Goal: Information Seeking & Learning: Learn about a topic

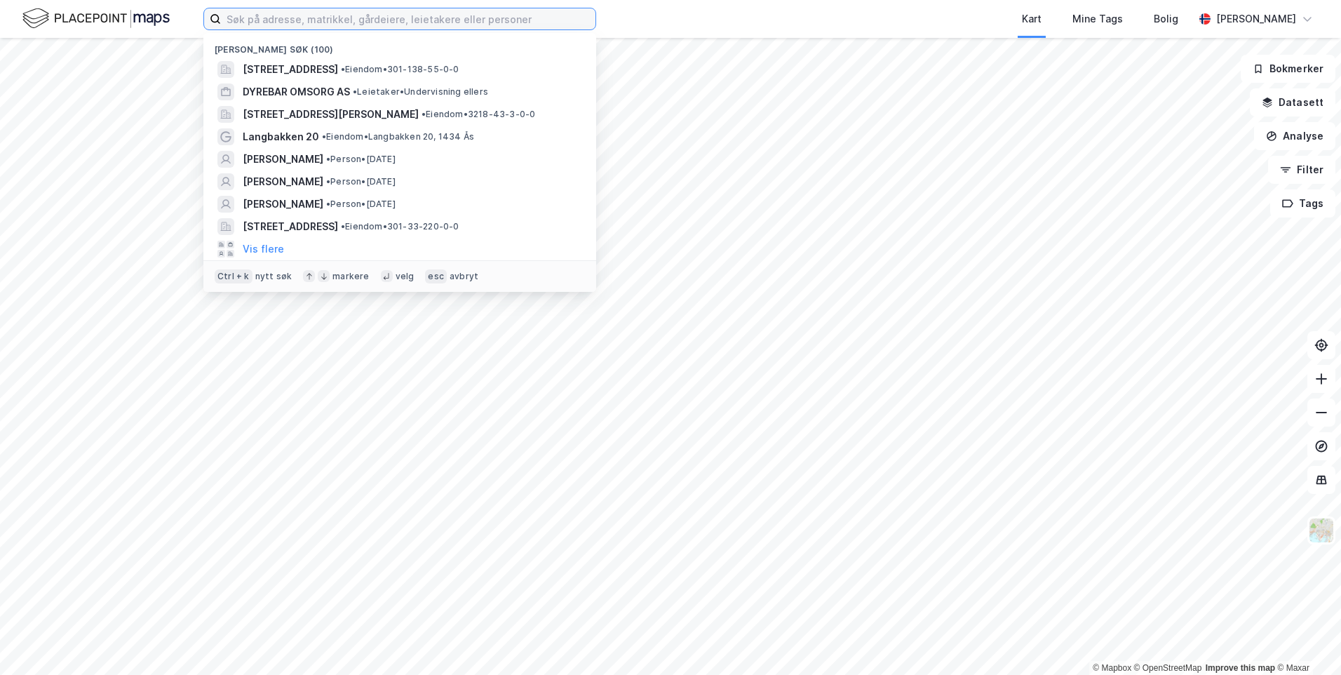
click at [389, 11] on input at bounding box center [408, 18] width 375 height 21
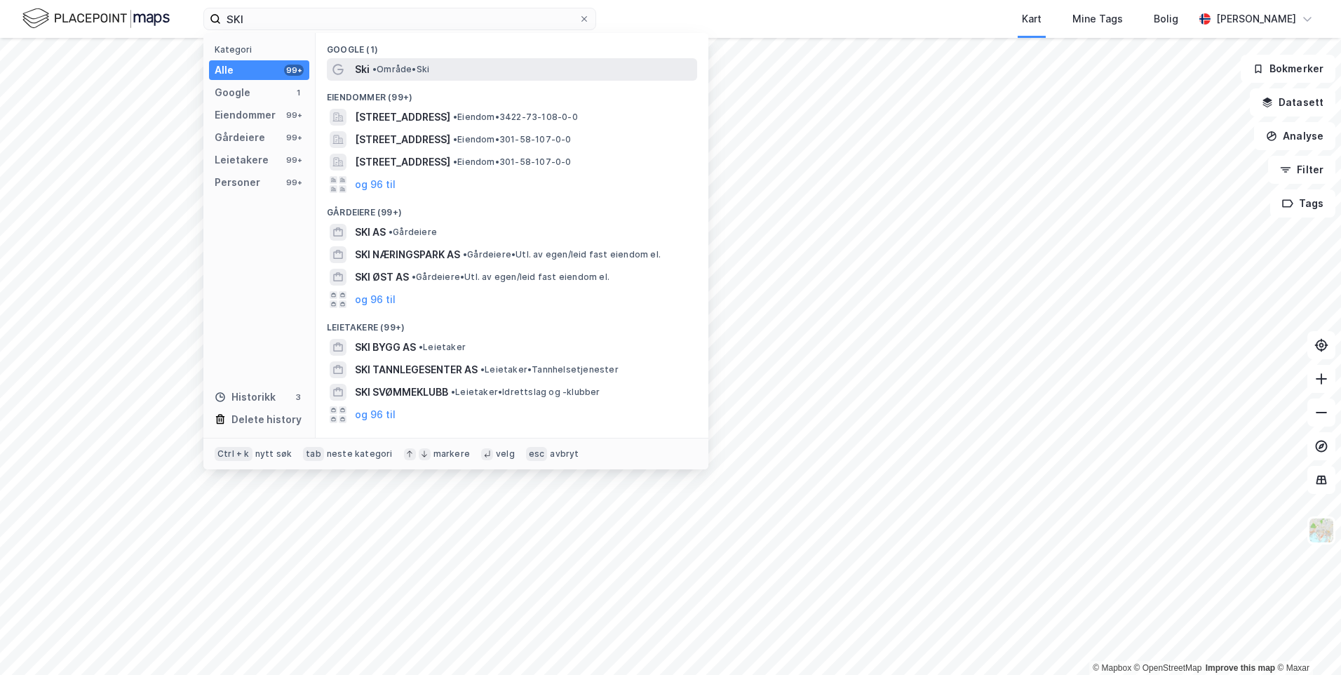
click at [417, 76] on div "Ski • Område • Ski" at bounding box center [525, 69] width 340 height 17
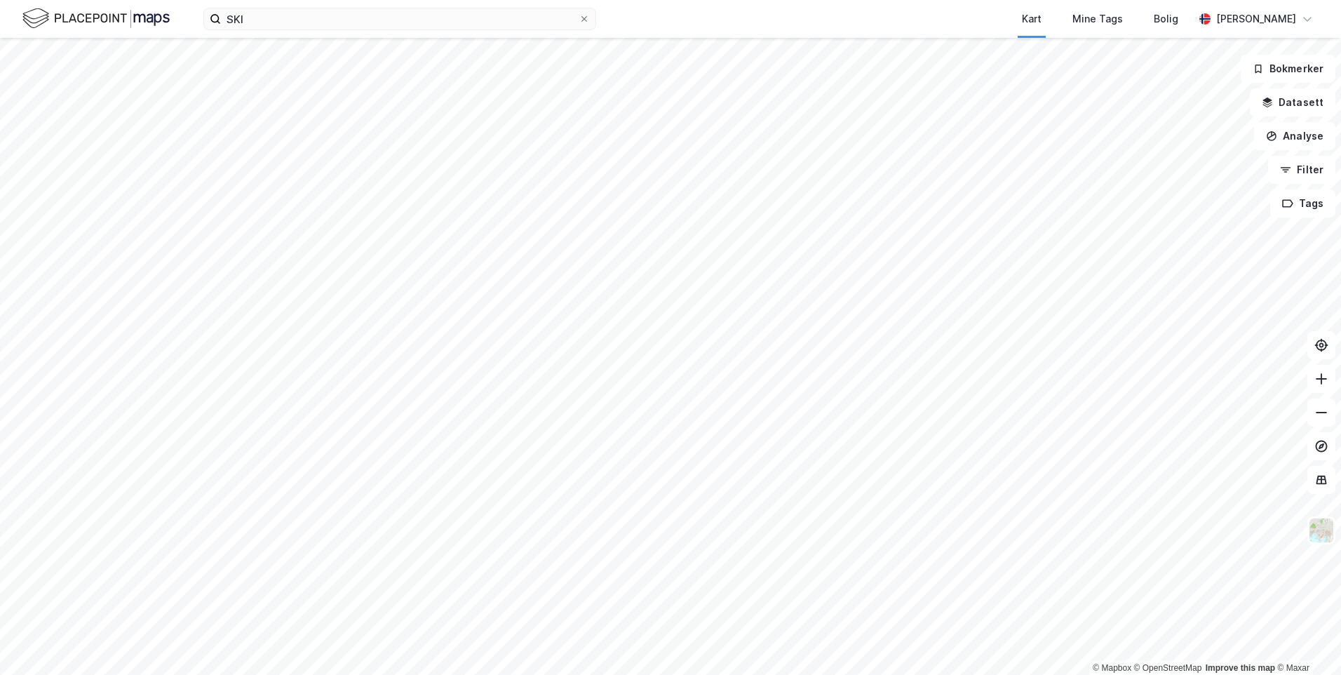
click at [462, 0] on html "SKI Kart Mine Tags Bolig [PERSON_NAME] © Mapbox © OpenStreetMap Improve this ma…" at bounding box center [670, 337] width 1341 height 675
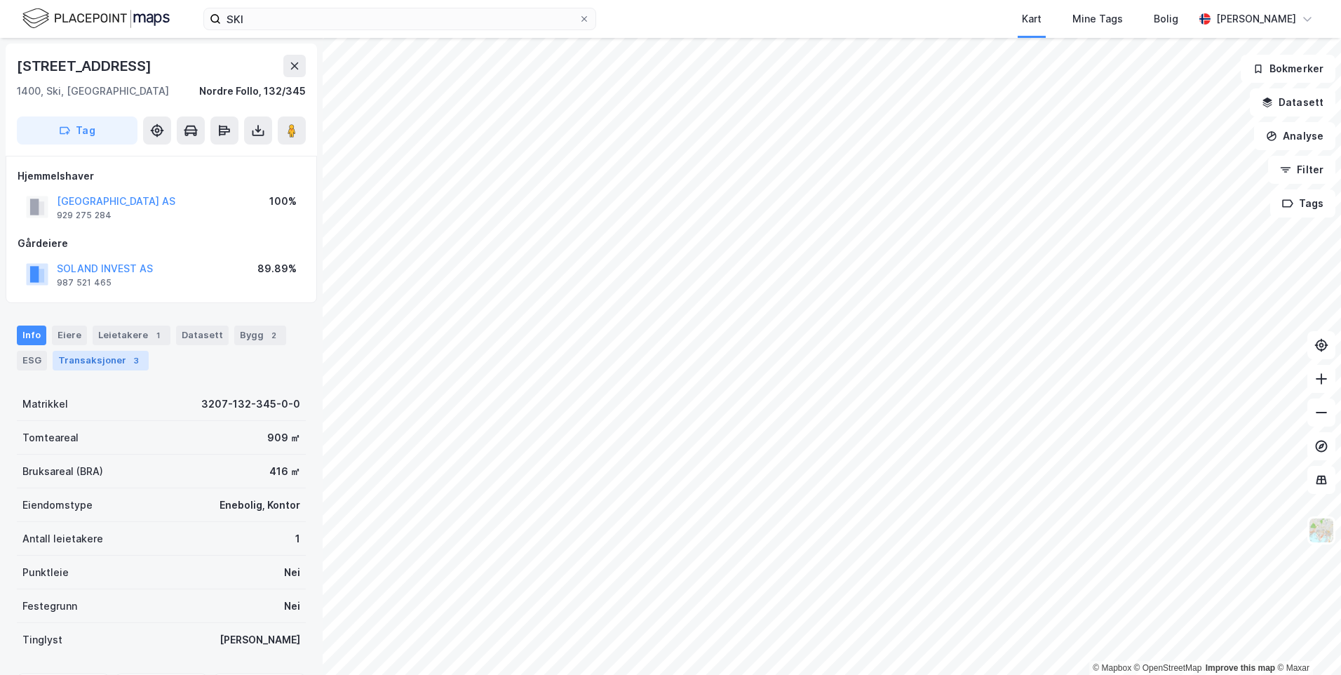
click at [131, 364] on div "3" at bounding box center [136, 361] width 14 height 14
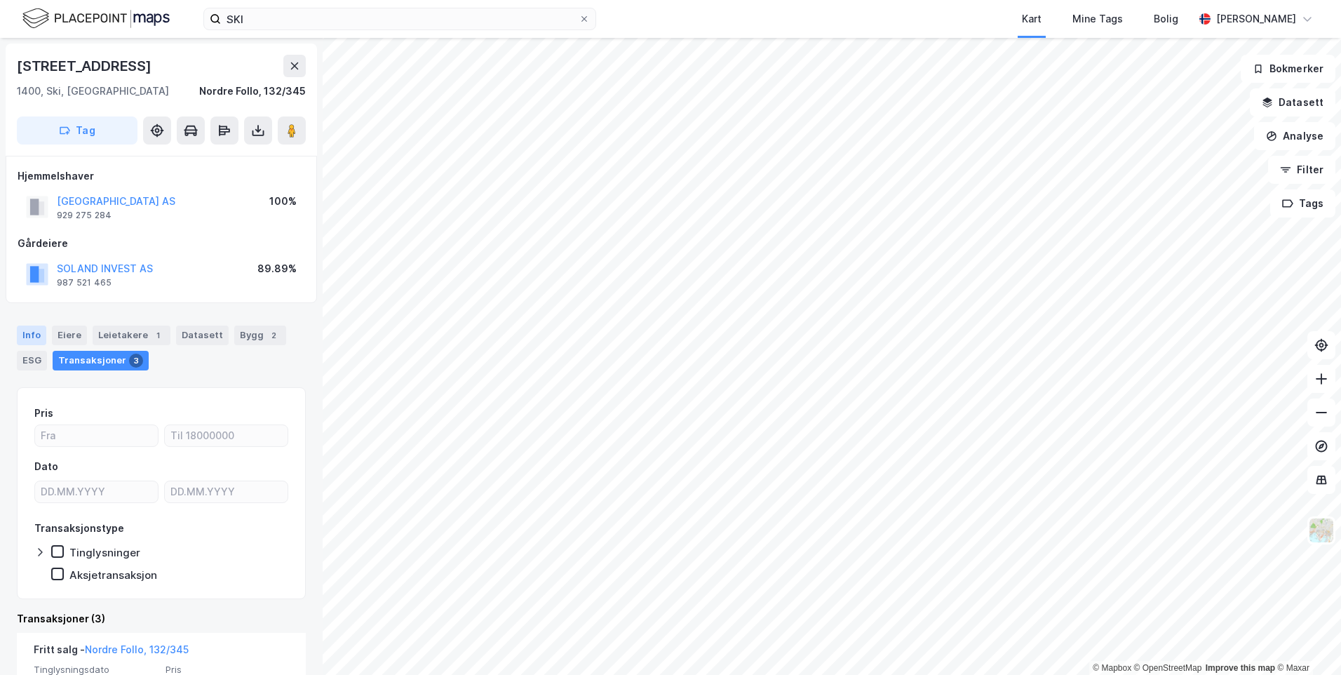
click at [22, 337] on div "Info" at bounding box center [31, 336] width 29 height 20
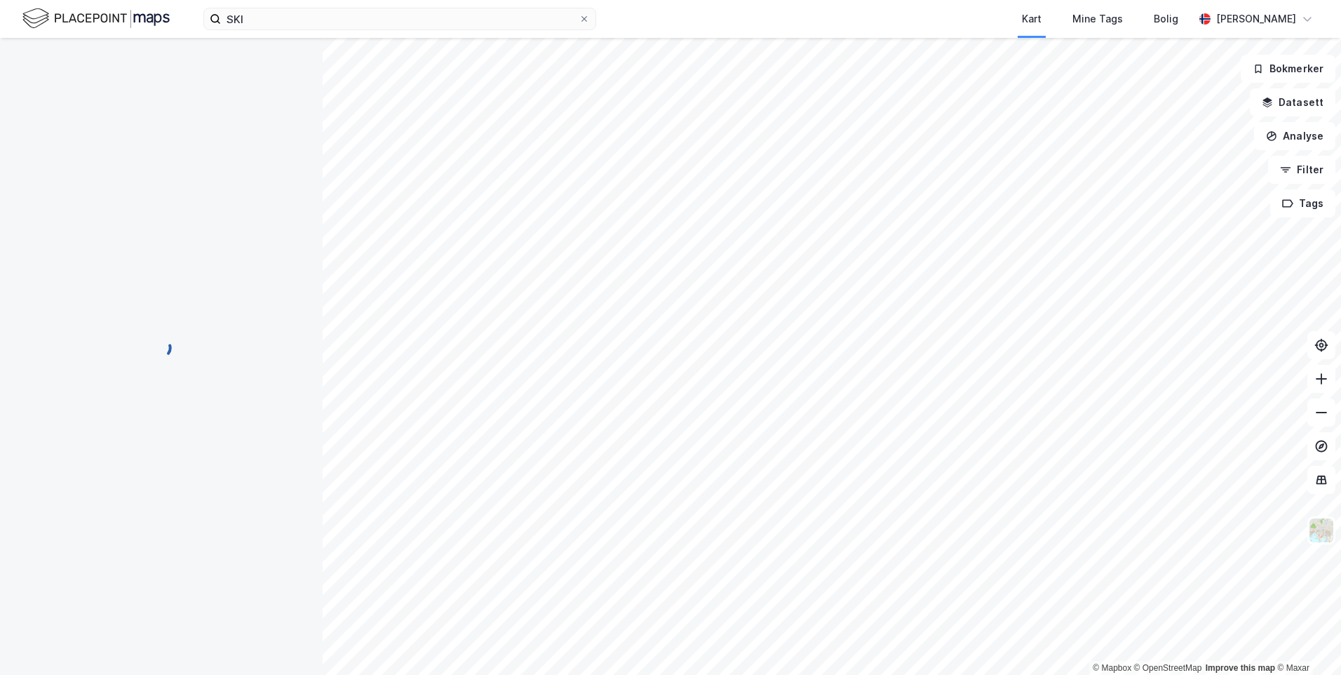
scroll to position [4, 0]
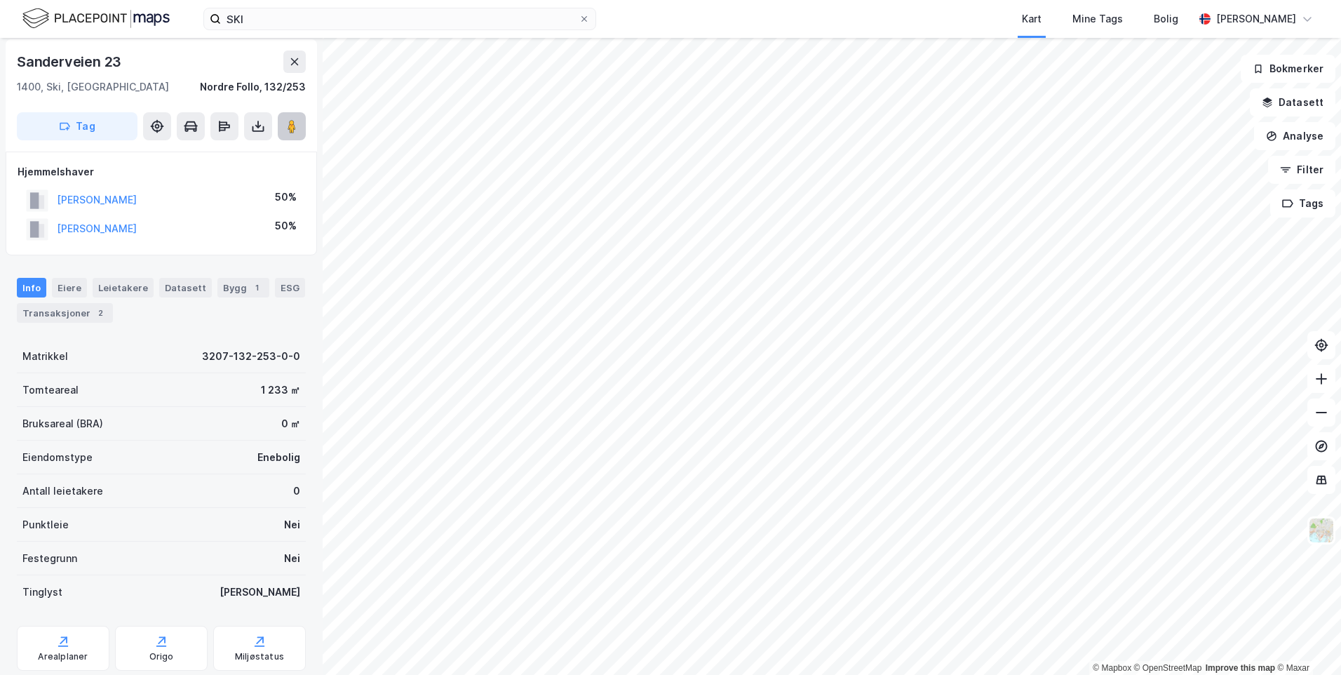
click at [284, 125] on button at bounding box center [292, 126] width 28 height 28
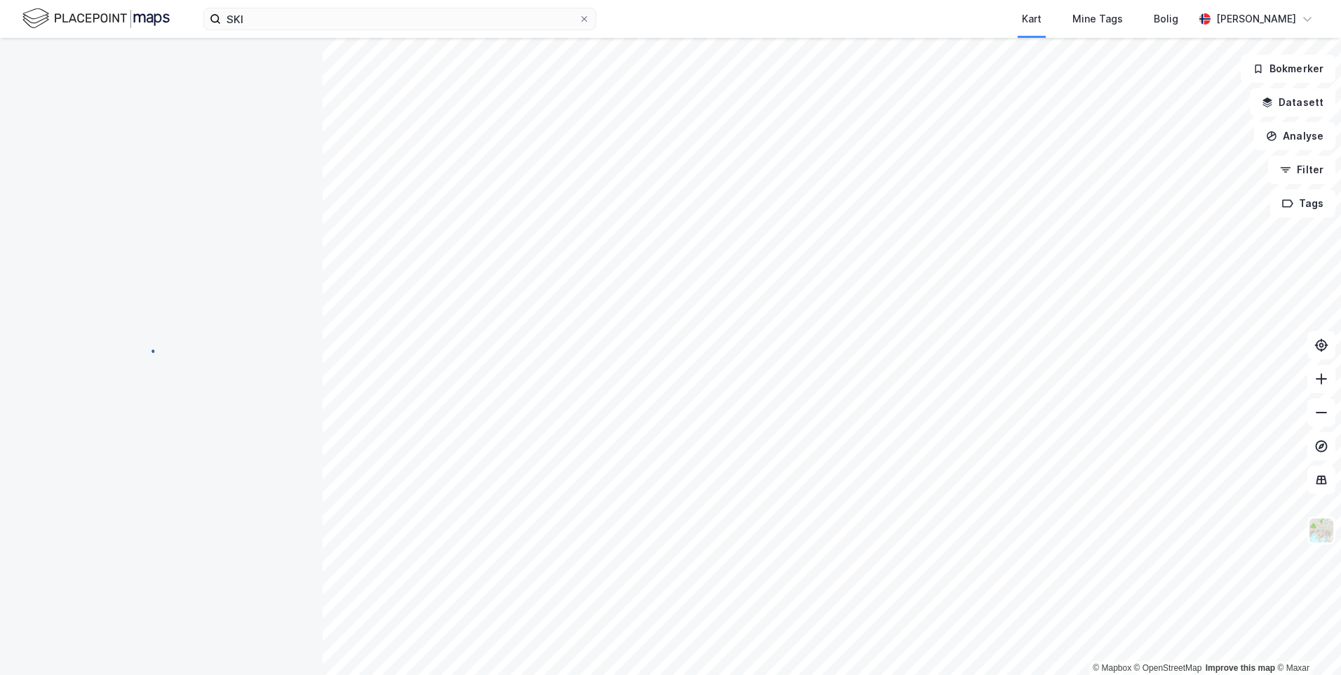
scroll to position [4, 0]
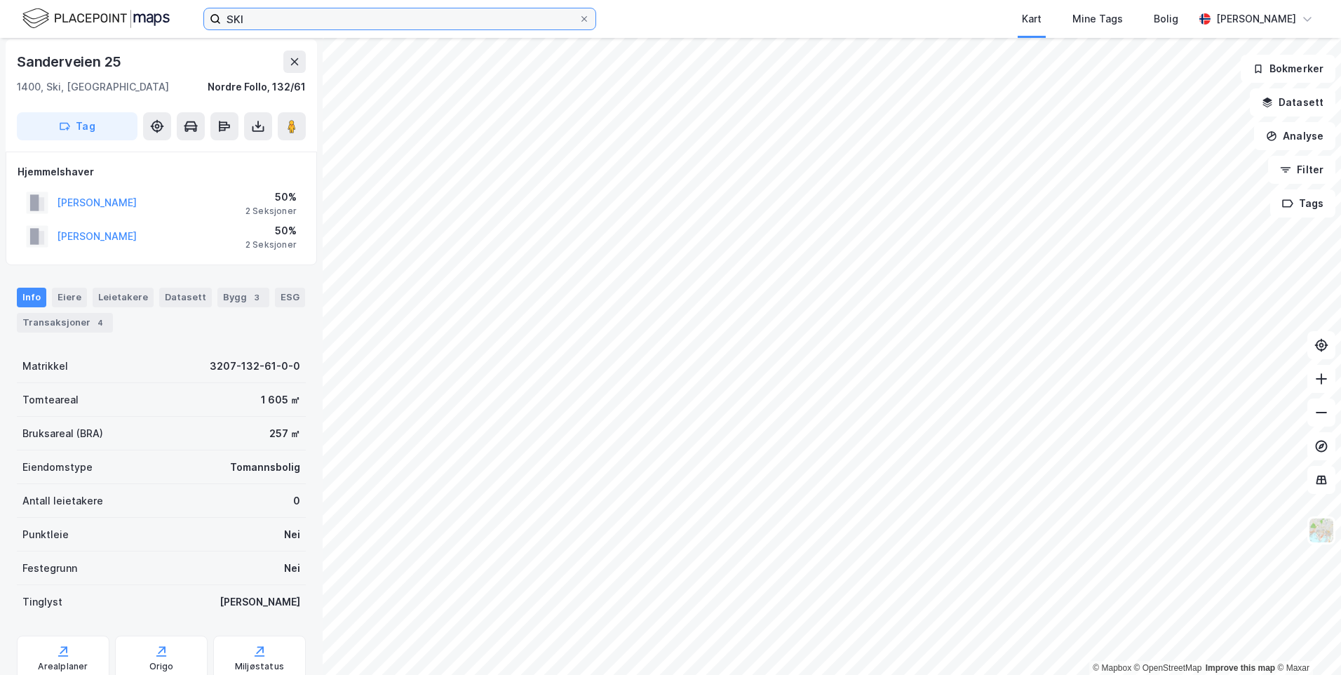
click at [310, 22] on input "SKI" at bounding box center [400, 18] width 358 height 21
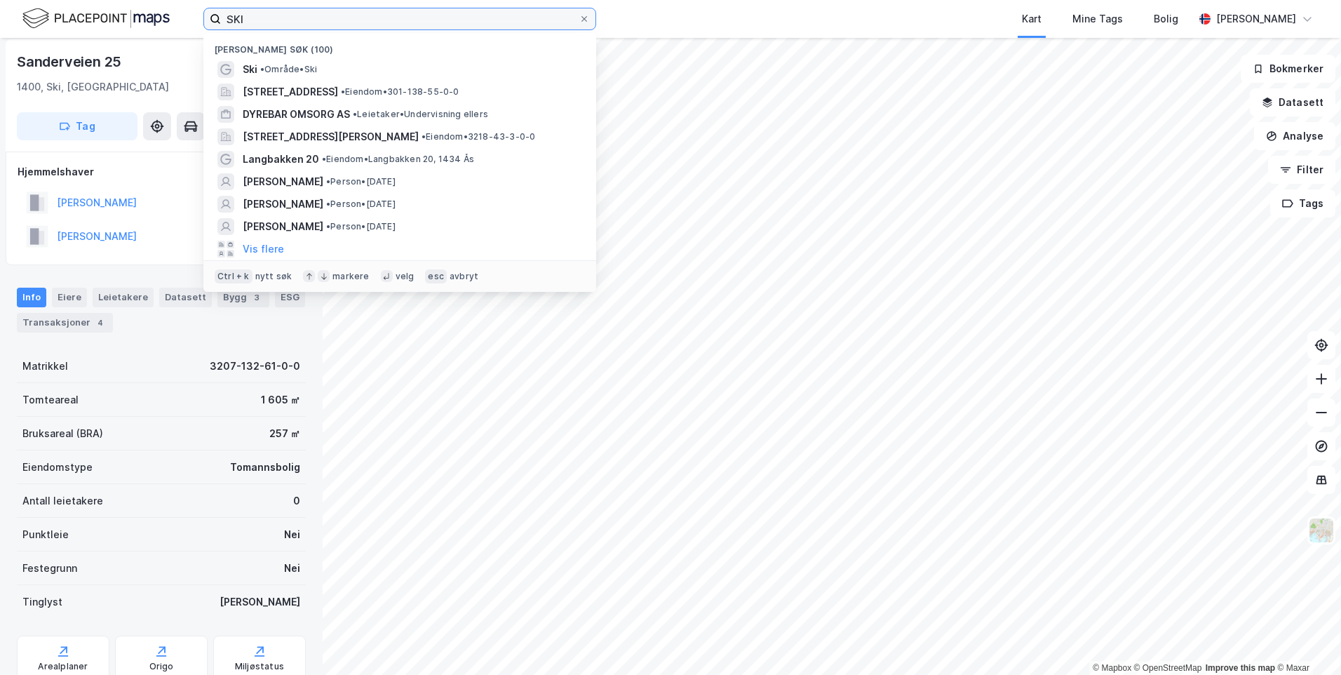
click at [310, 22] on input "SKI" at bounding box center [400, 18] width 358 height 21
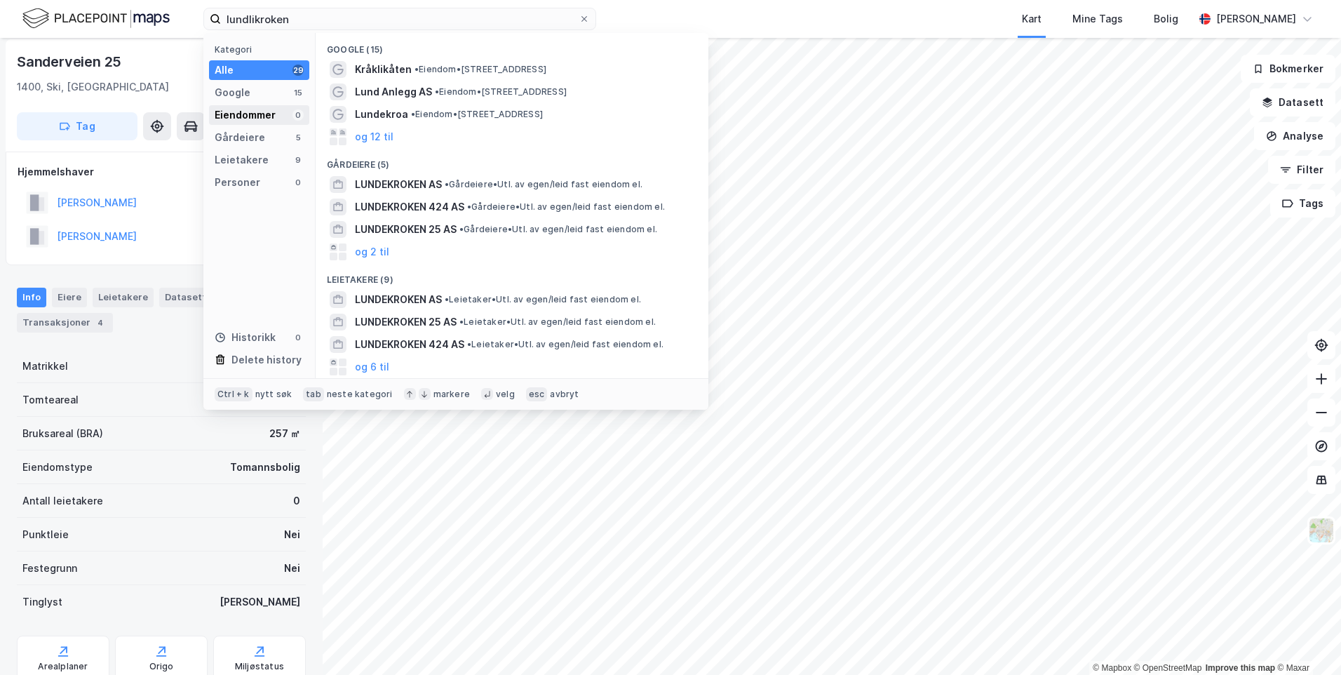
click at [275, 115] on div "Eiendommer 0" at bounding box center [259, 115] width 100 height 20
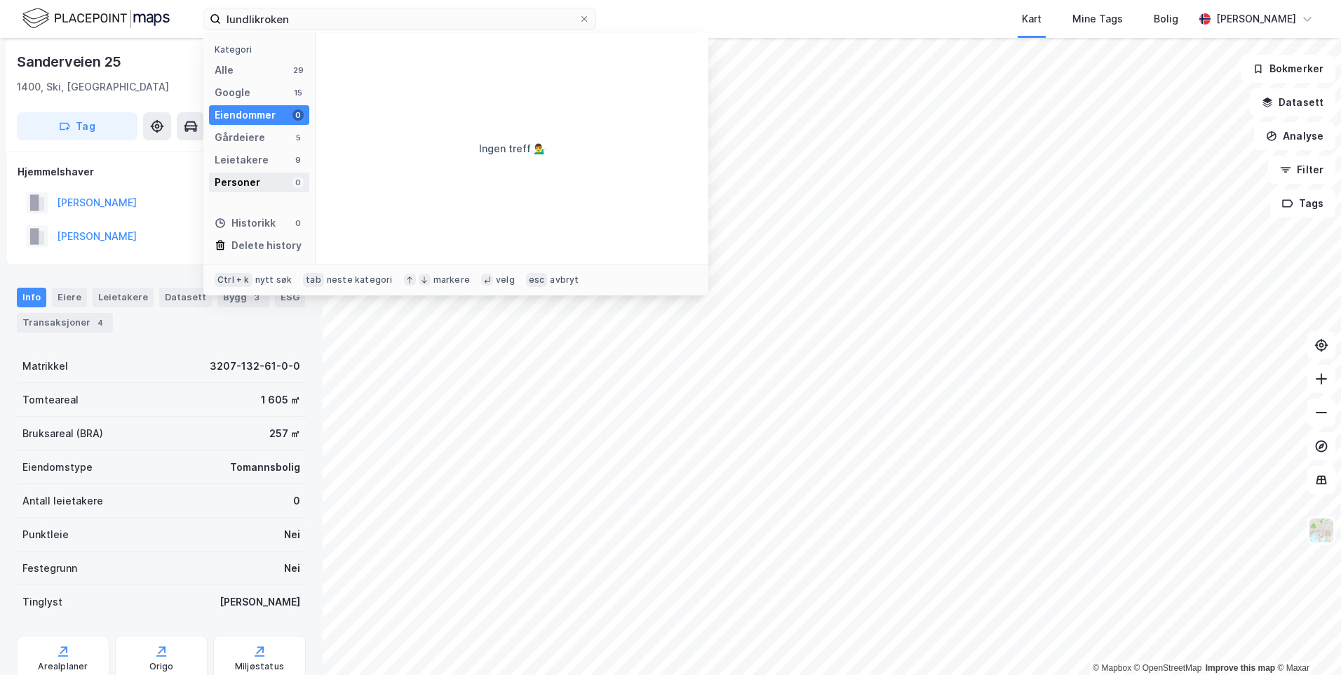
click at [249, 185] on div "Personer" at bounding box center [238, 182] width 46 height 17
click at [255, 154] on div "Leietakere" at bounding box center [242, 160] width 54 height 17
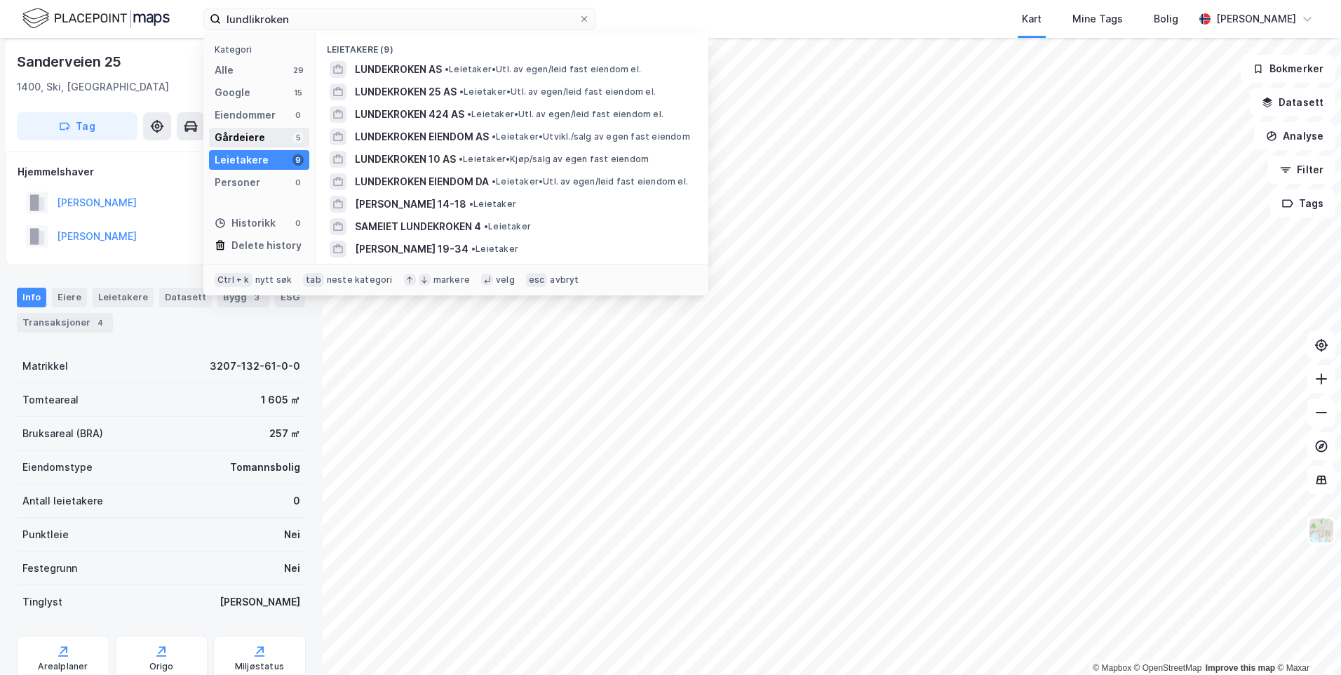
click at [259, 137] on div "Gårdeiere" at bounding box center [240, 137] width 51 height 17
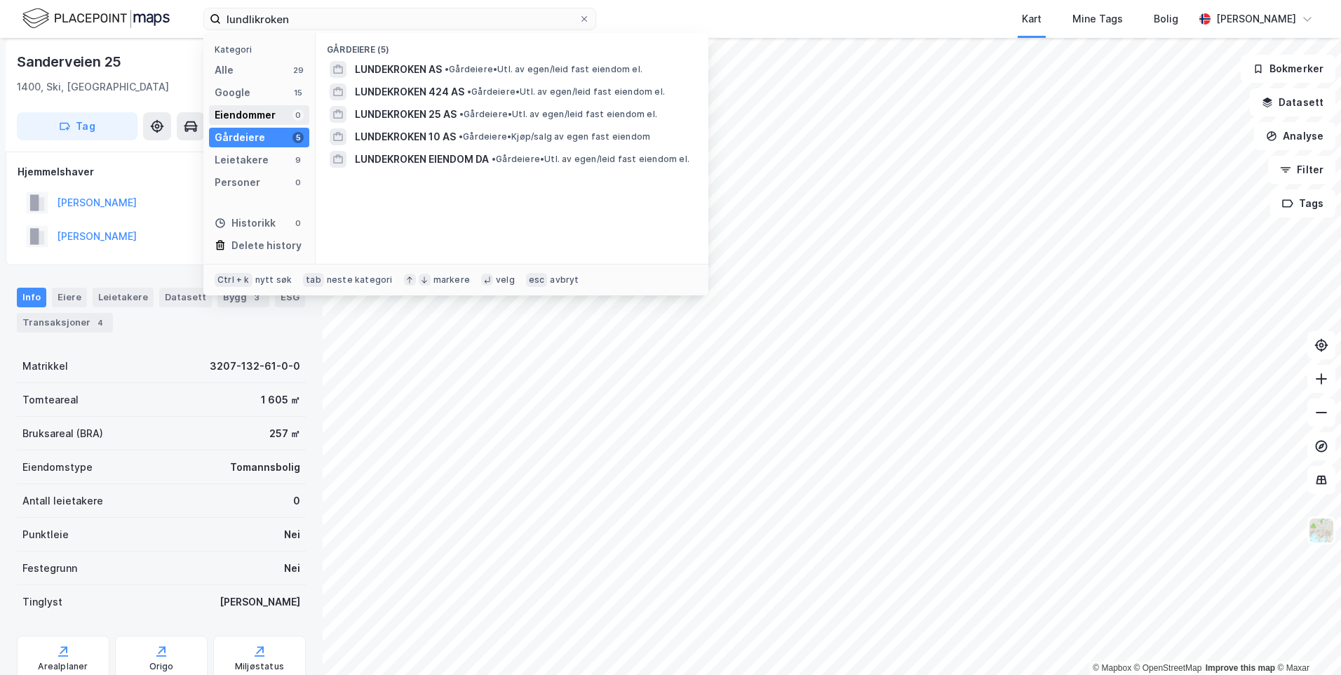
click at [264, 111] on div "Eiendommer" at bounding box center [245, 115] width 61 height 17
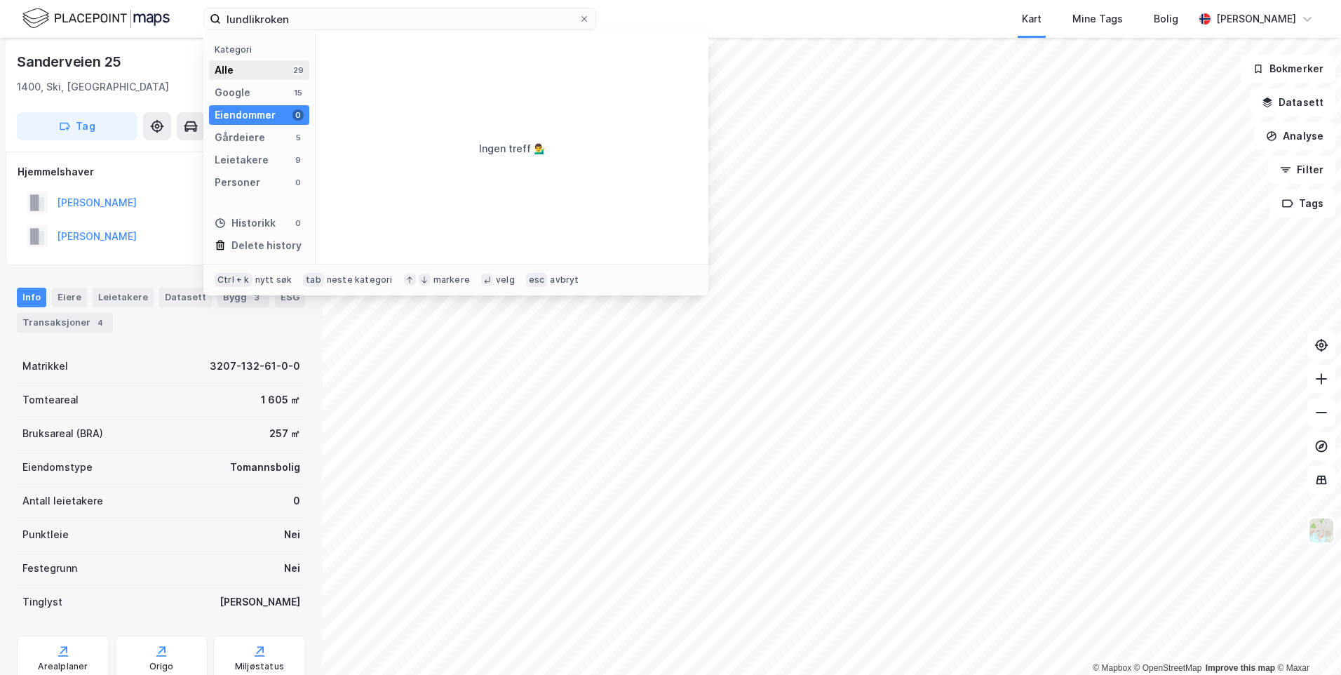
click at [272, 66] on div "Alle 29" at bounding box center [259, 70] width 100 height 20
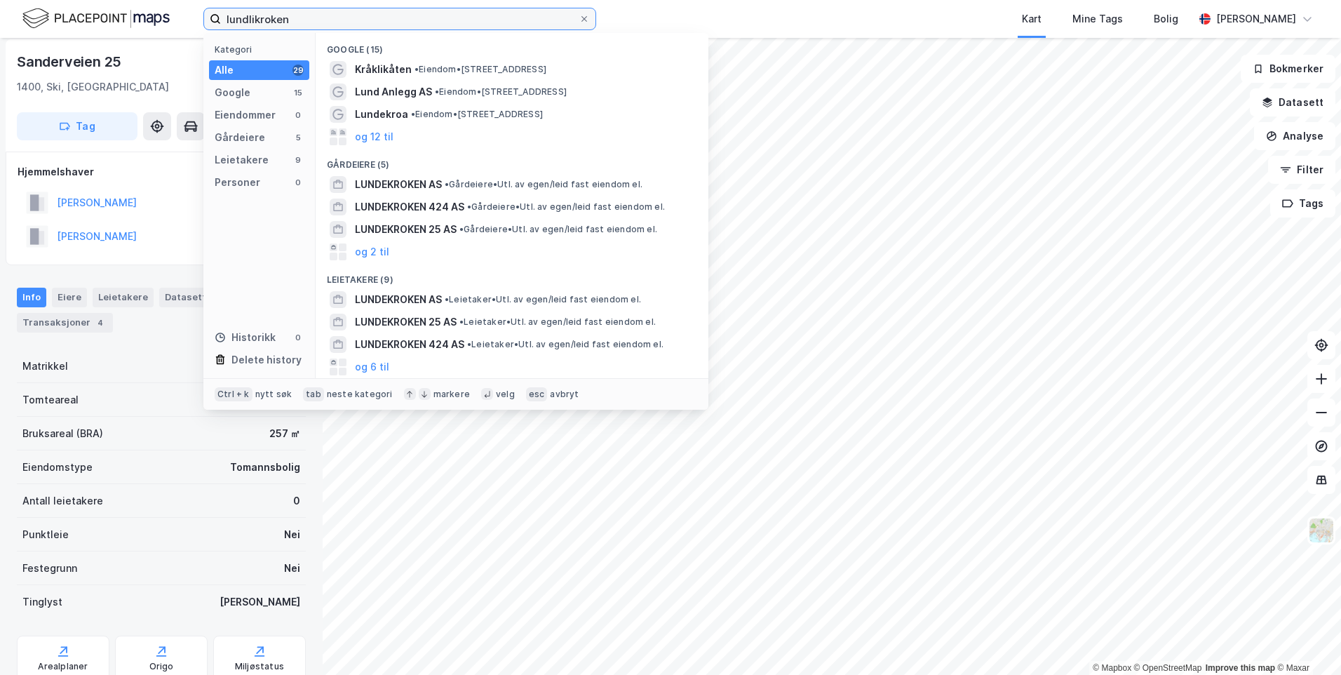
click at [342, 27] on input "lundlikroken" at bounding box center [400, 18] width 358 height 21
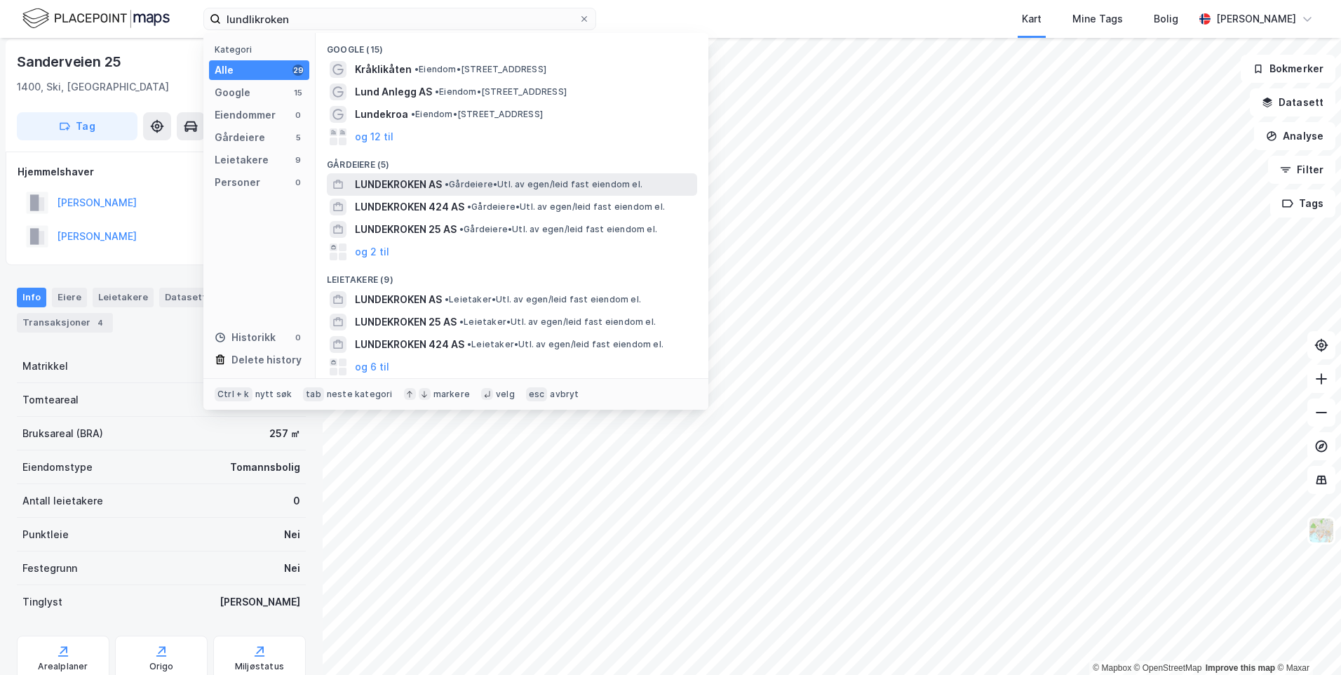
click at [418, 187] on span "LUNDEKROKEN AS" at bounding box center [398, 184] width 87 height 17
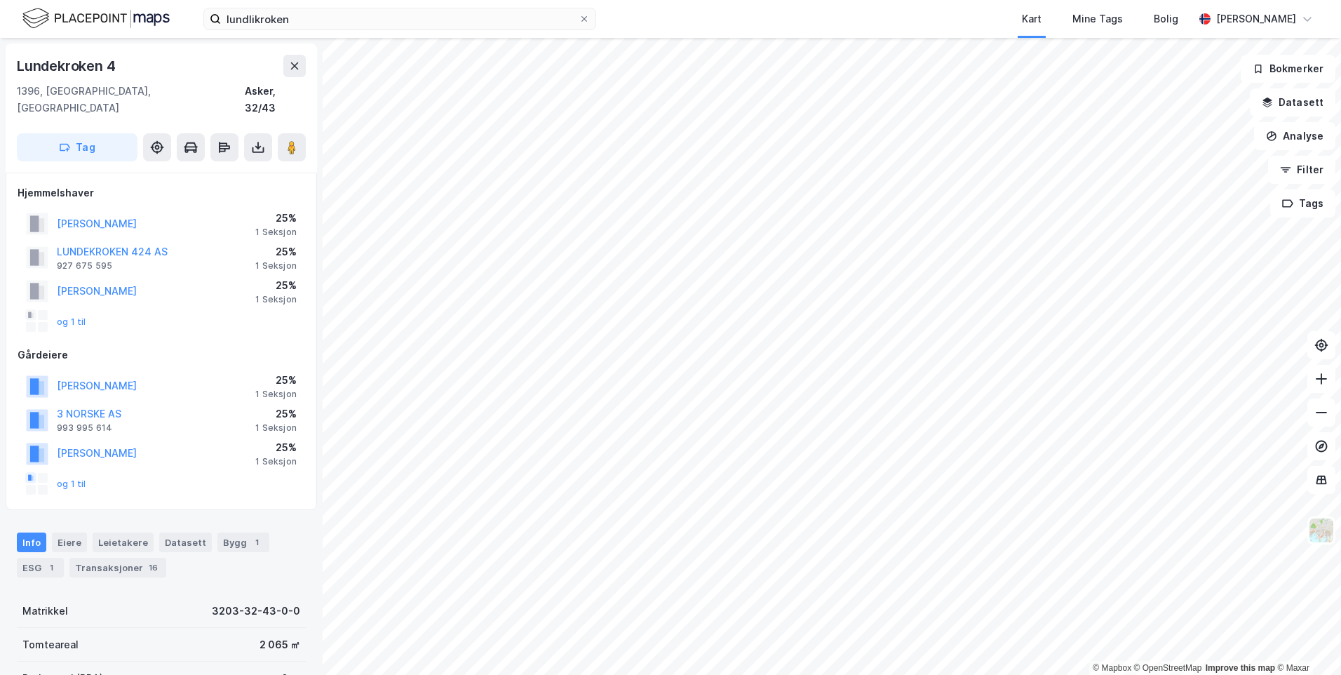
scroll to position [4, 0]
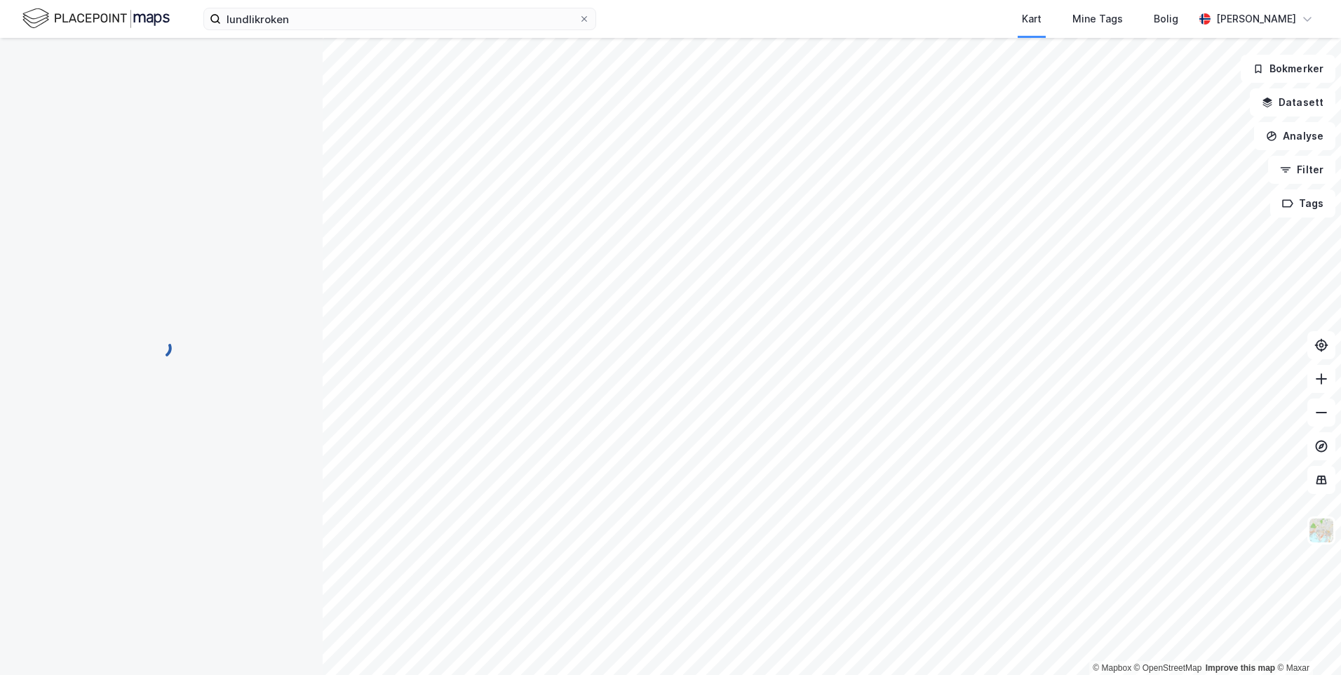
scroll to position [4, 0]
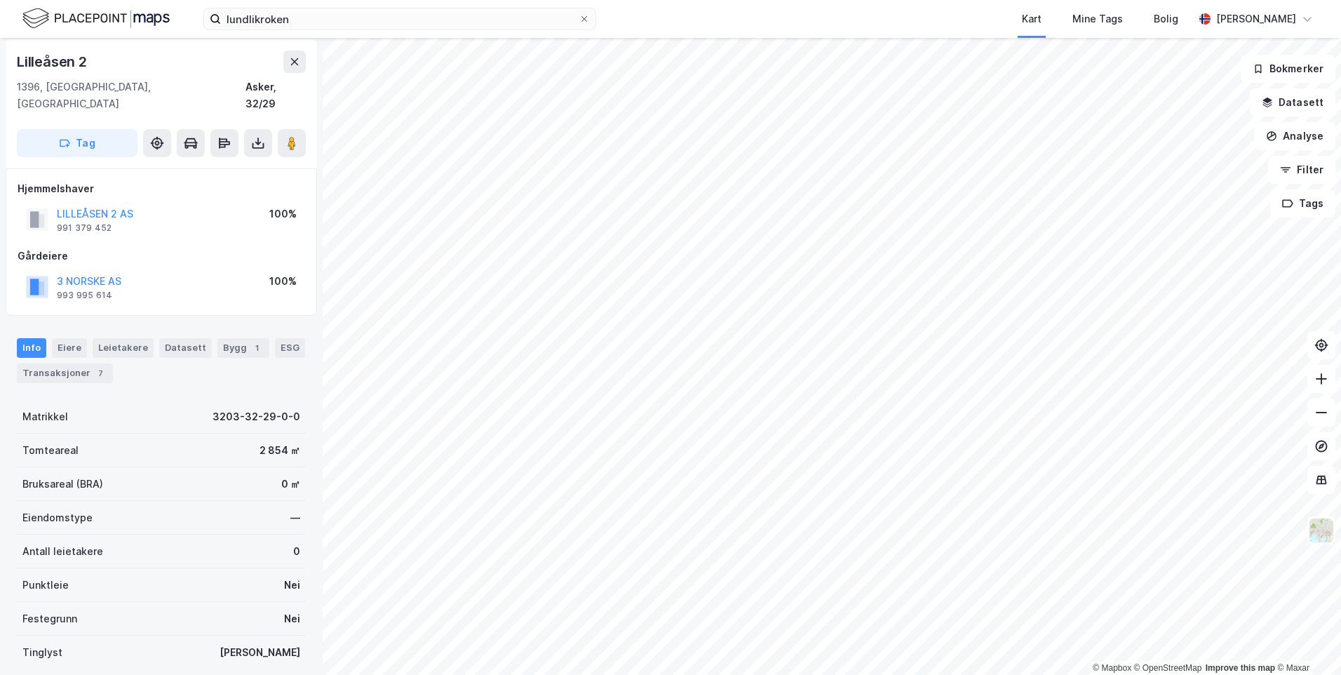
scroll to position [4, 0]
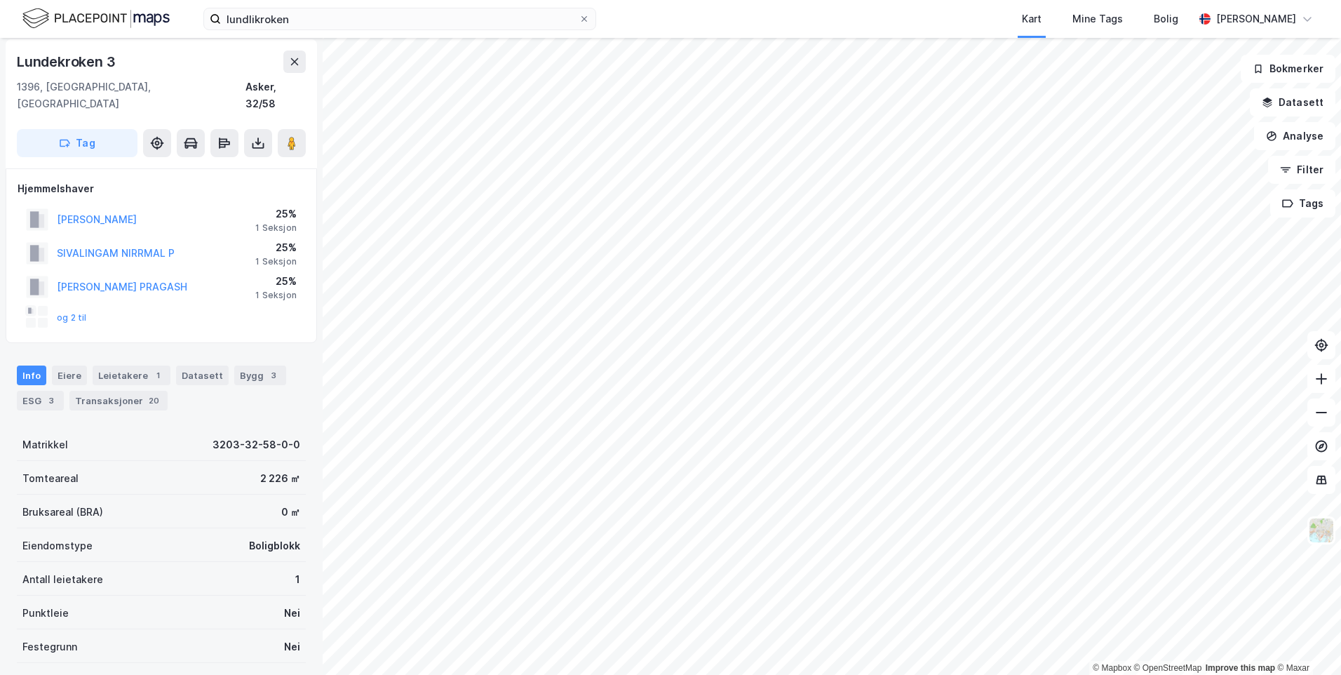
scroll to position [4, 0]
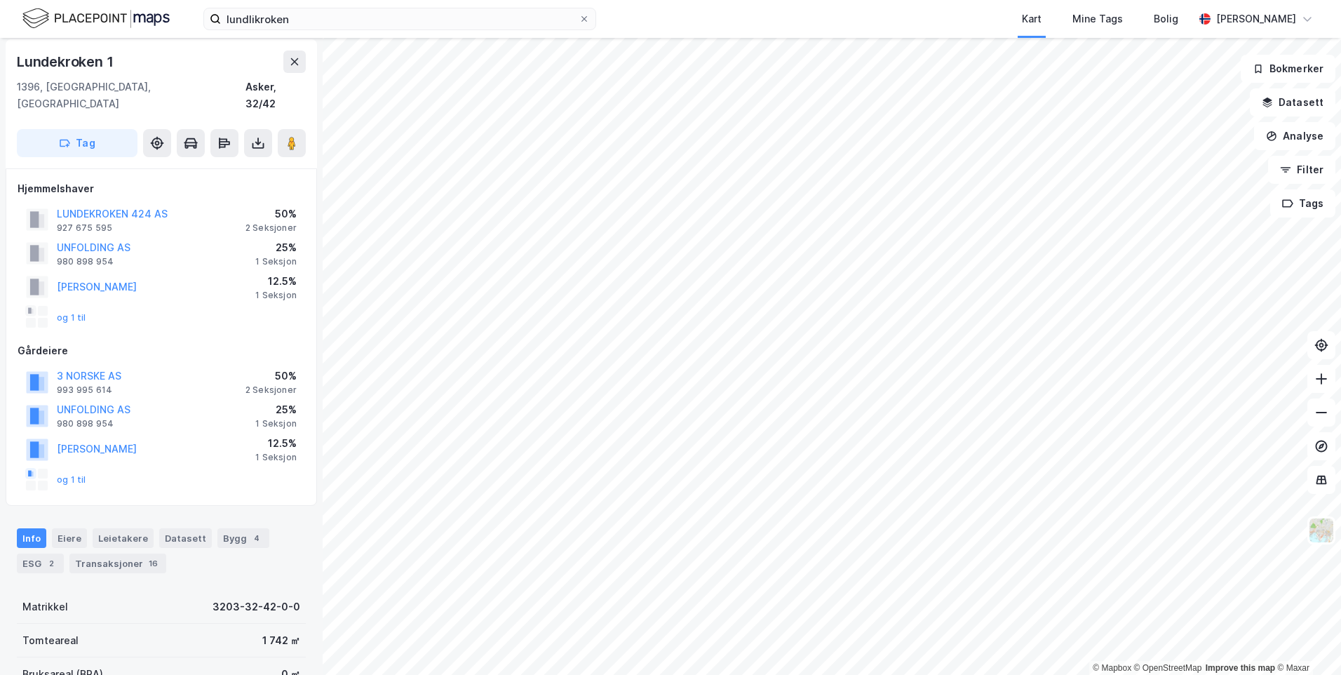
scroll to position [4, 0]
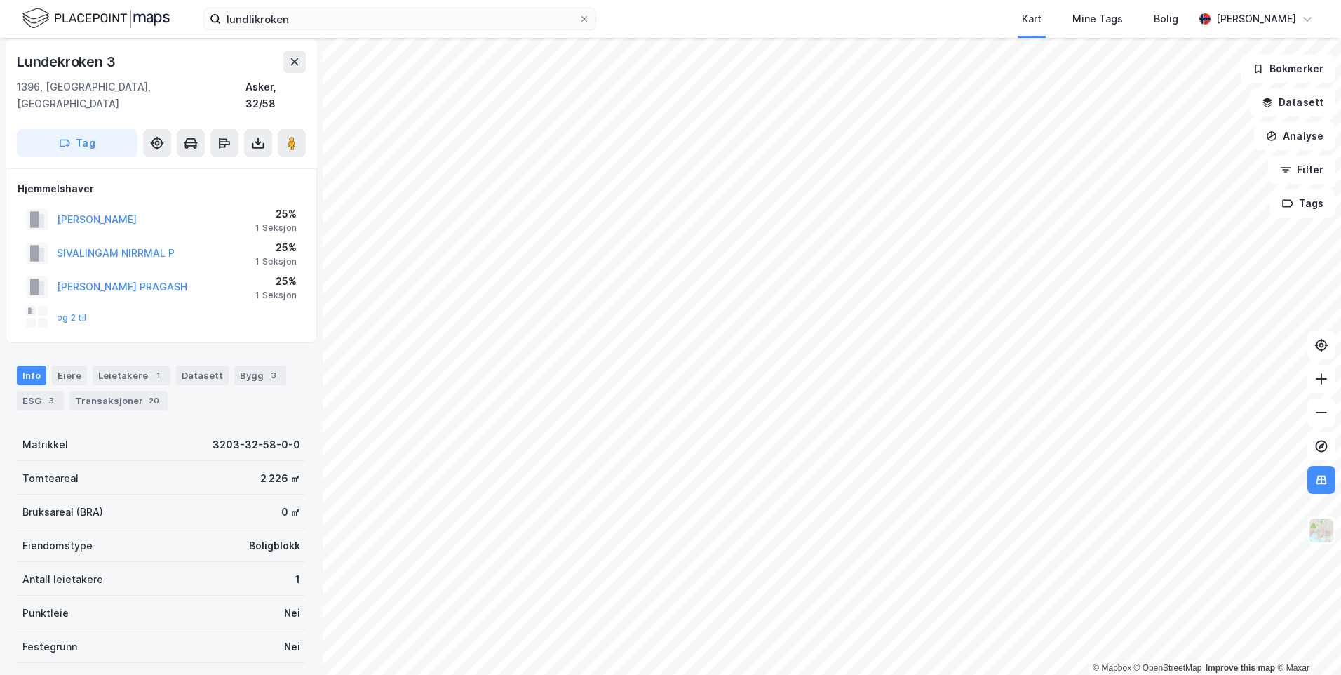
scroll to position [4, 0]
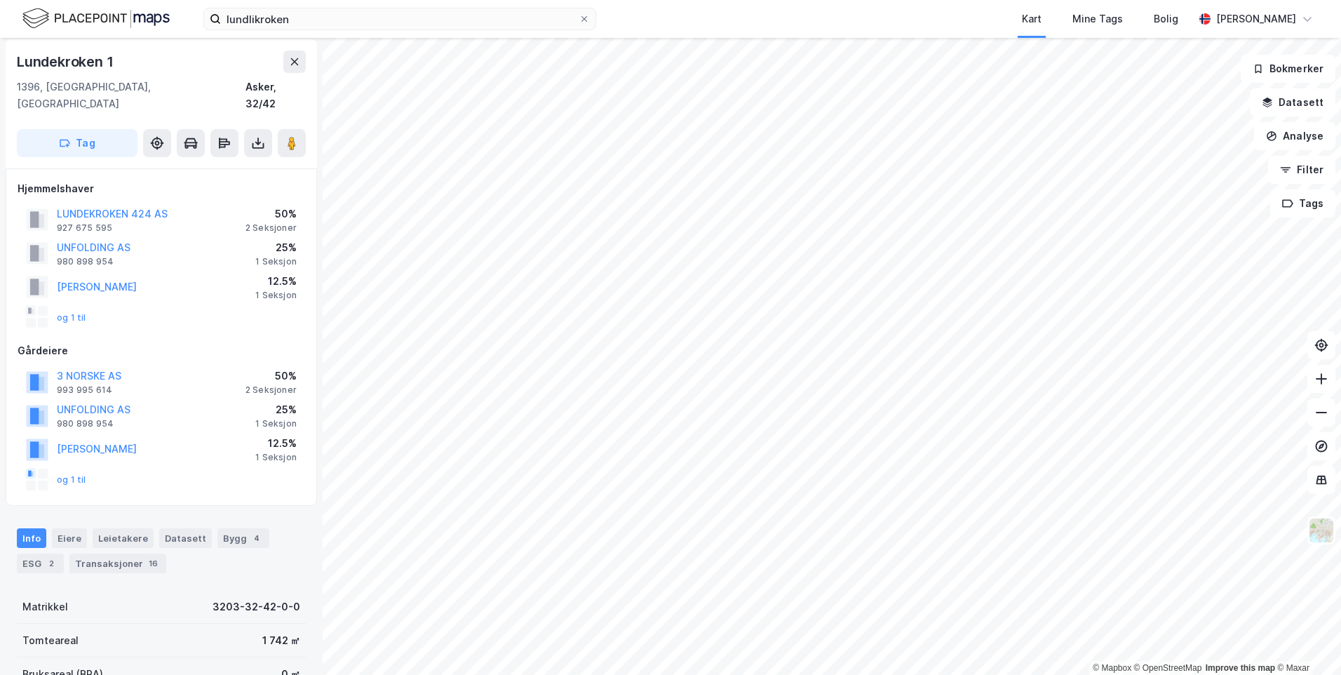
scroll to position [4, 0]
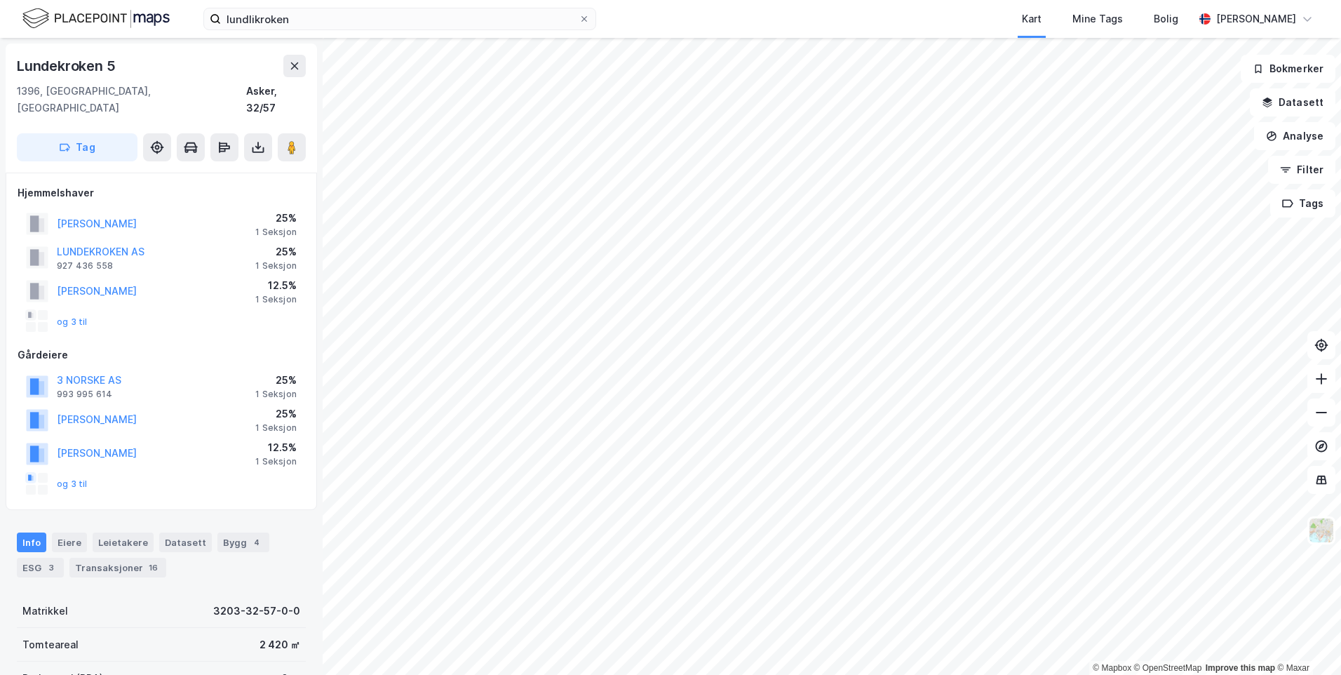
scroll to position [4, 0]
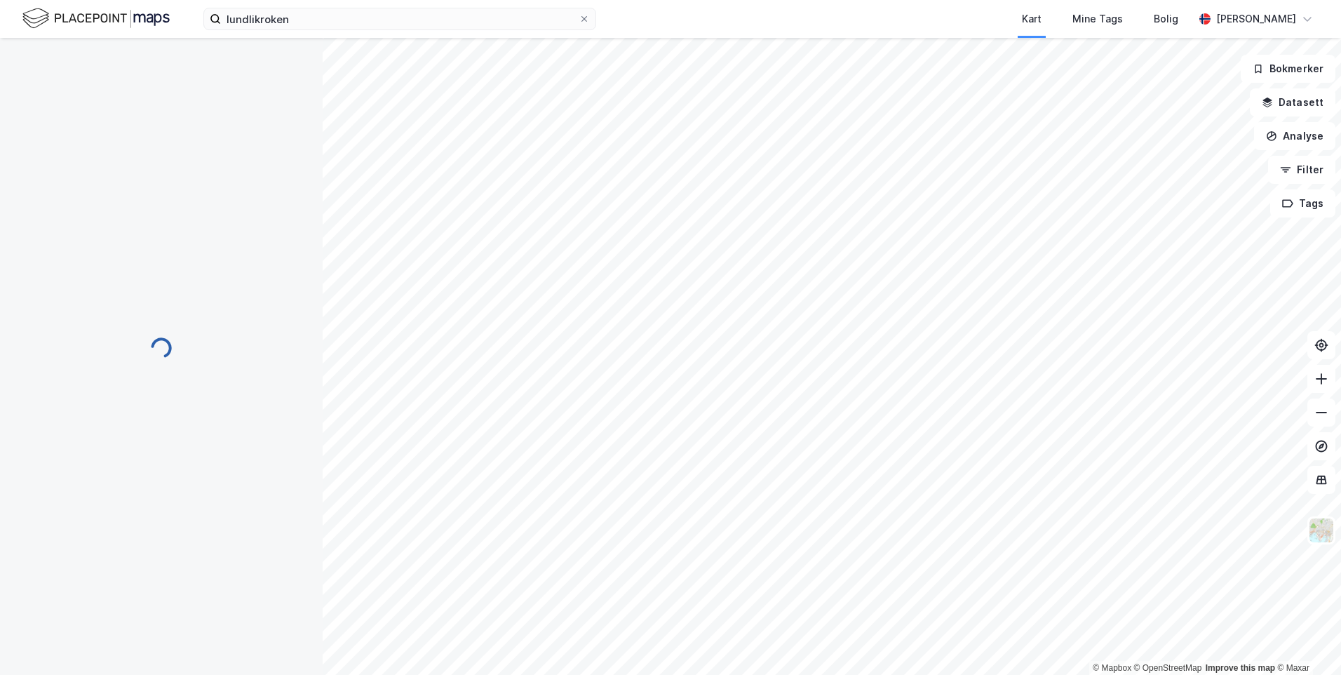
scroll to position [4, 0]
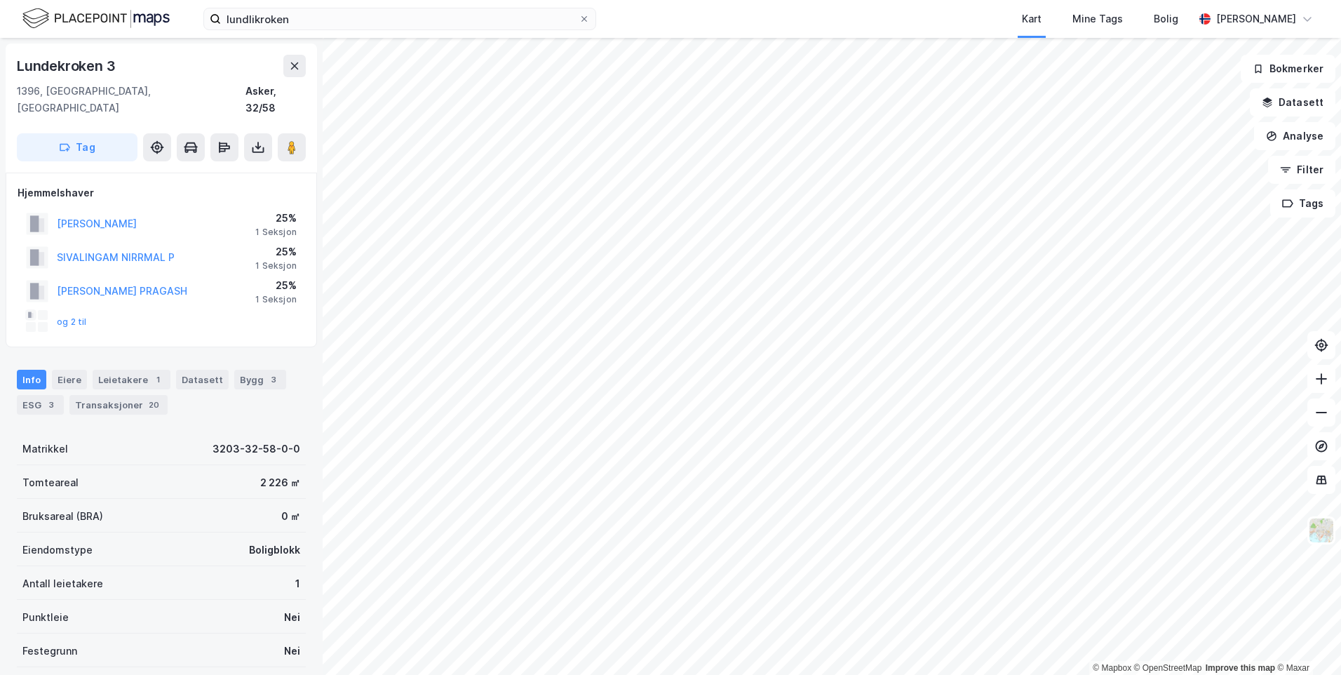
scroll to position [4, 0]
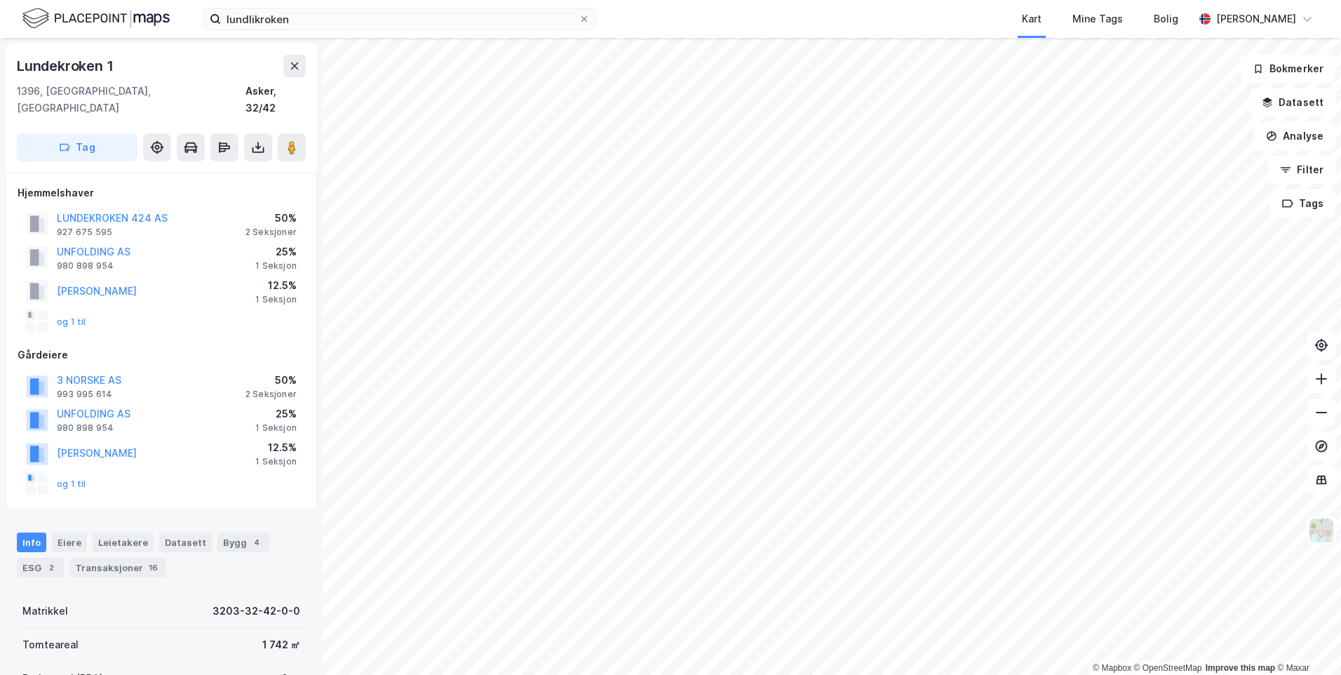
scroll to position [4, 0]
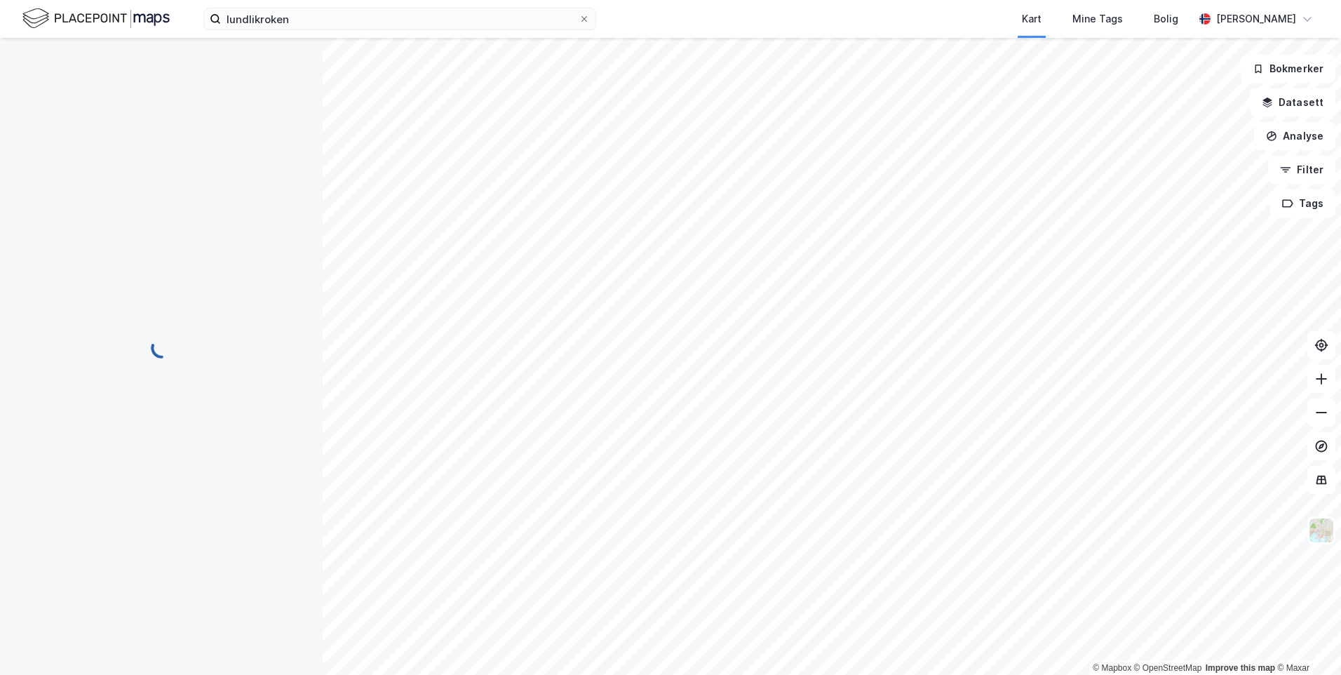
scroll to position [4, 0]
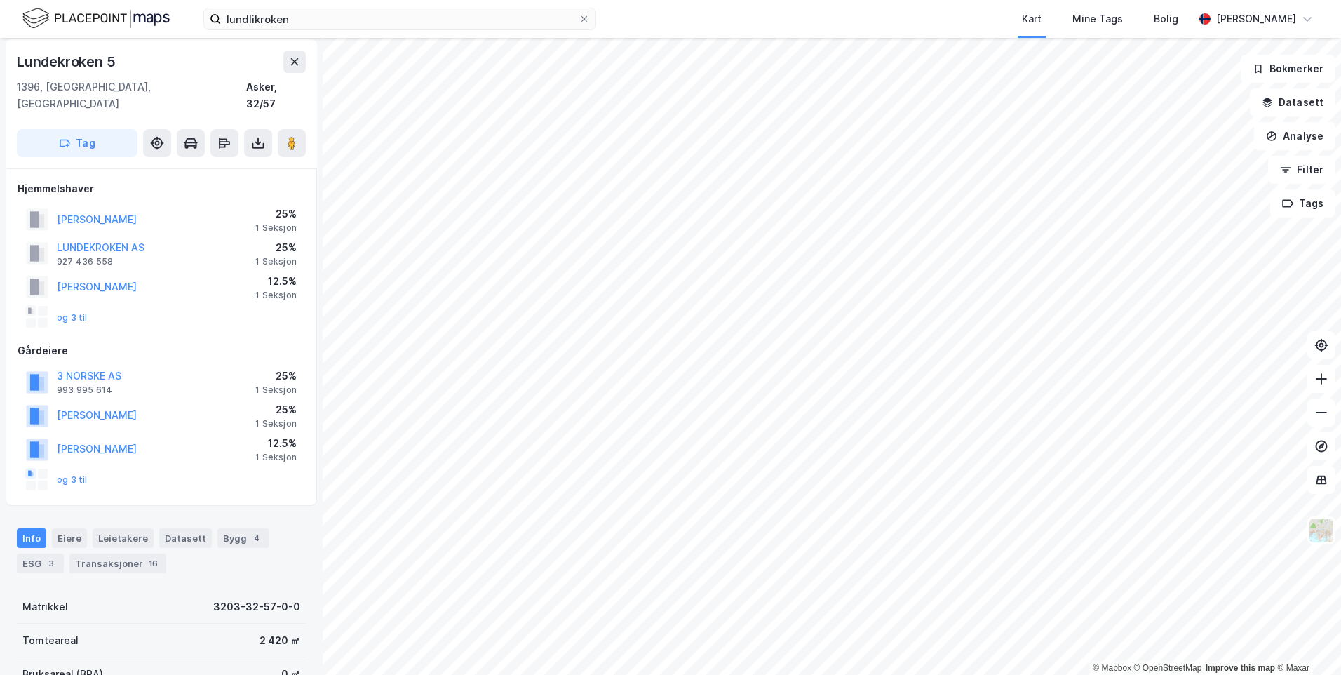
scroll to position [4, 0]
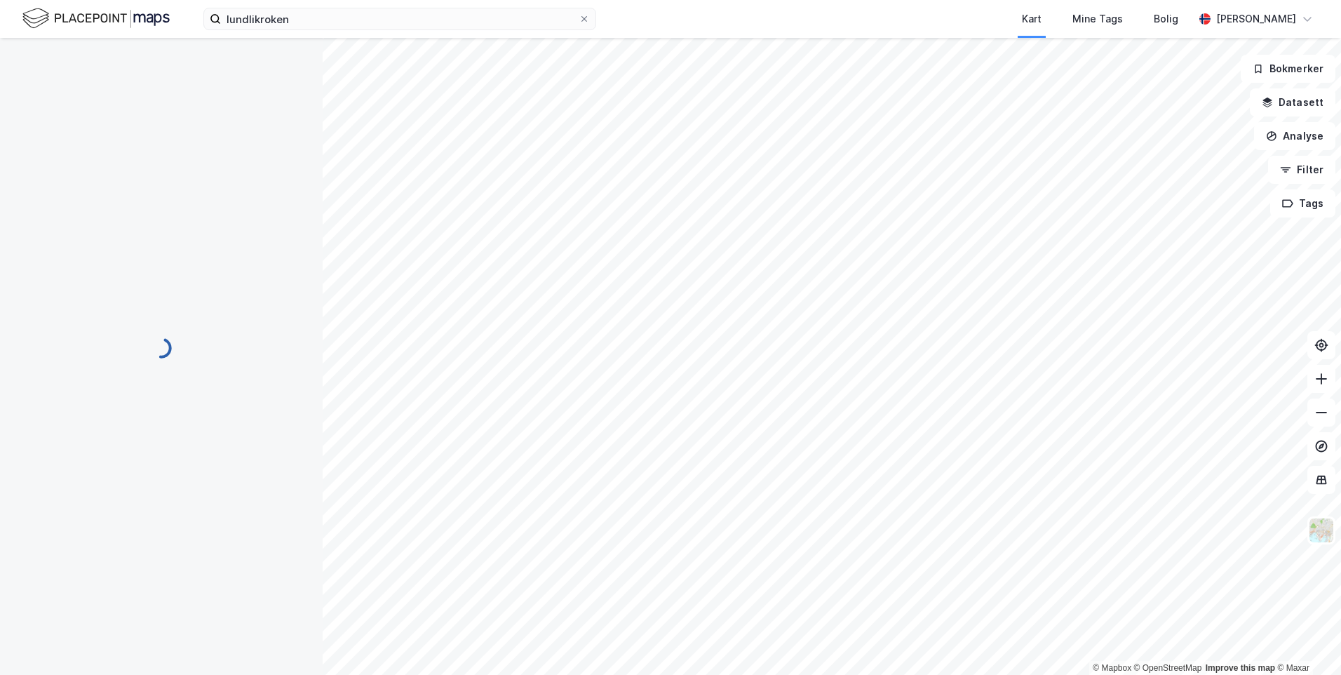
scroll to position [4, 0]
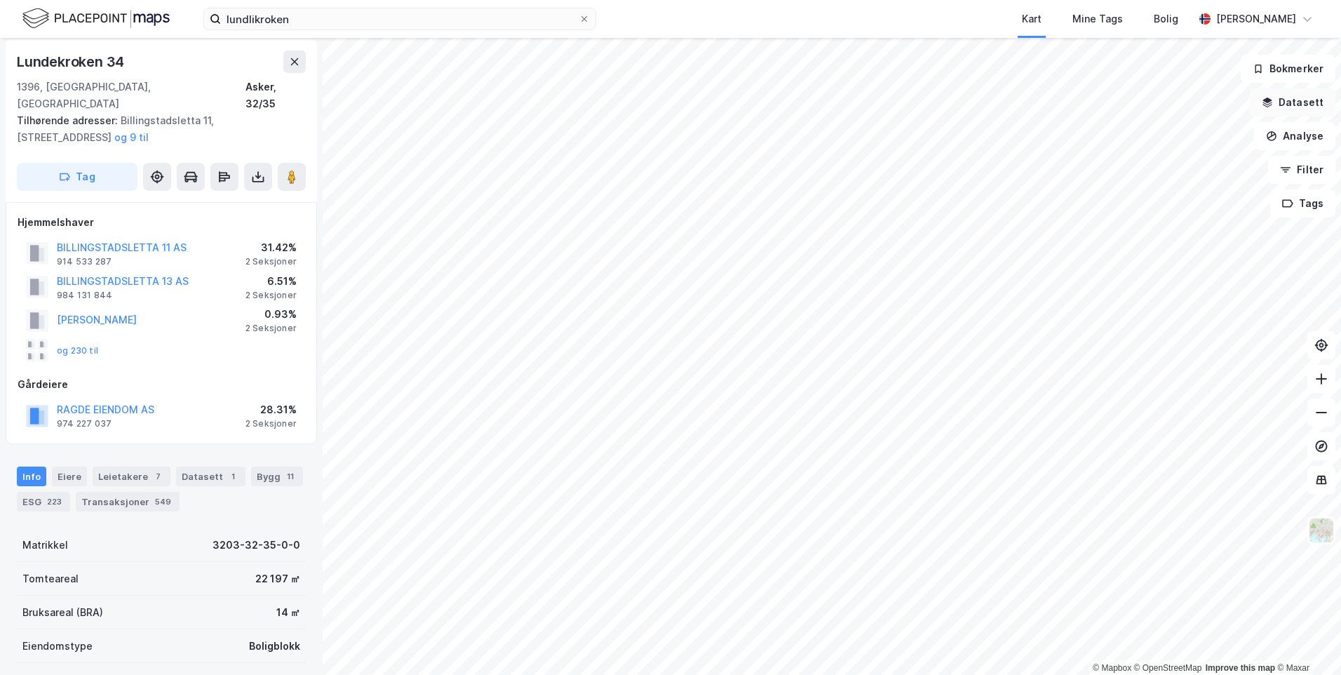
click at [1297, 108] on button "Datasett" at bounding box center [1293, 102] width 86 height 28
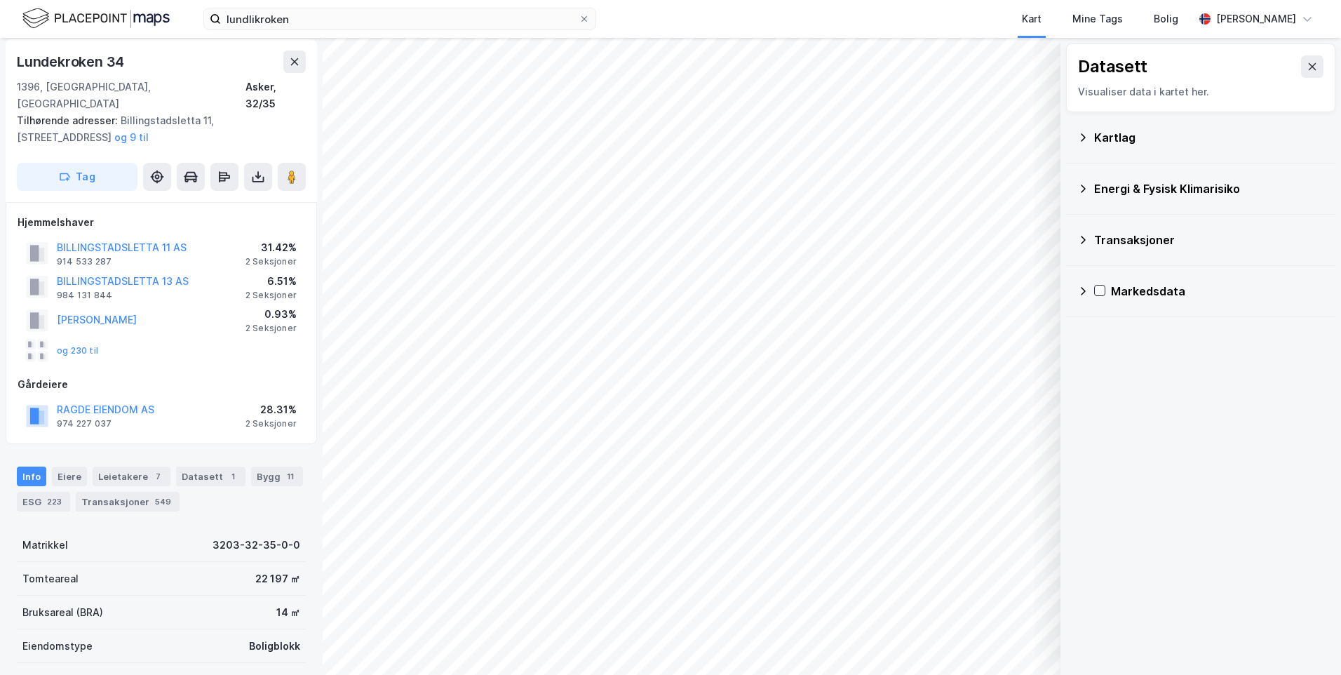
click at [1150, 133] on div "Kartlag" at bounding box center [1209, 137] width 230 height 17
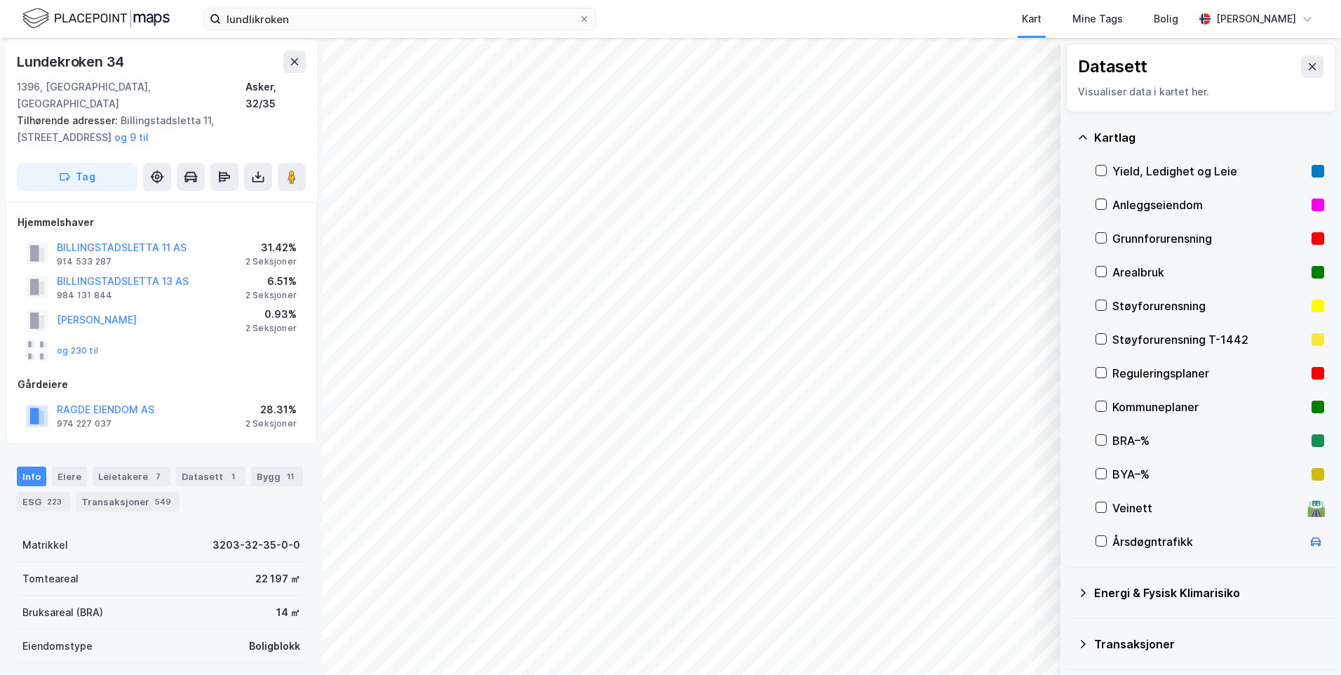
click at [1187, 338] on div "Støyforurensning T-1442" at bounding box center [1210, 339] width 194 height 17
drag, startPoint x: 291, startPoint y: 68, endPoint x: 1133, endPoint y: 358, distance: 890.3
click at [1108, 344] on div "© Mapbox © OpenStreetMap Improve this map © Maxar Datasett Visualiser data i ka…" at bounding box center [670, 356] width 1341 height 637
click at [1115, 335] on div "Støyforurensning T-1442" at bounding box center [1210, 339] width 194 height 17
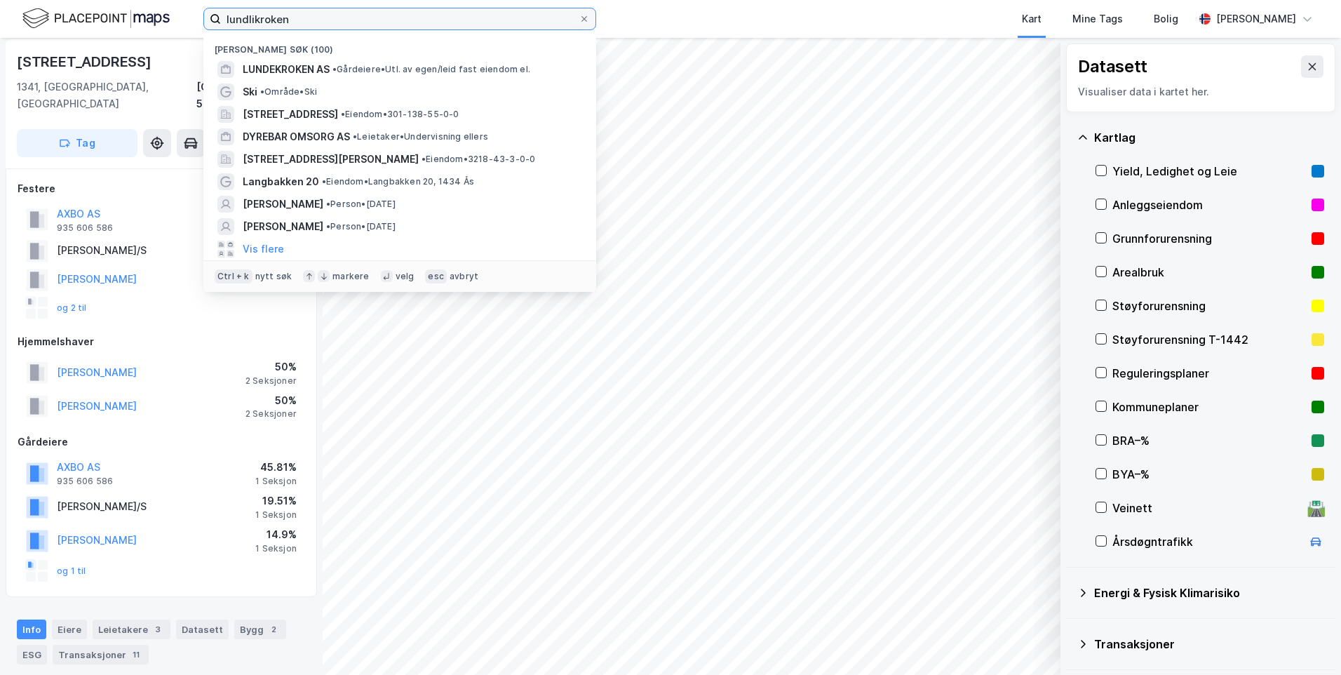
click at [300, 26] on input "lundlikroken" at bounding box center [400, 18] width 358 height 21
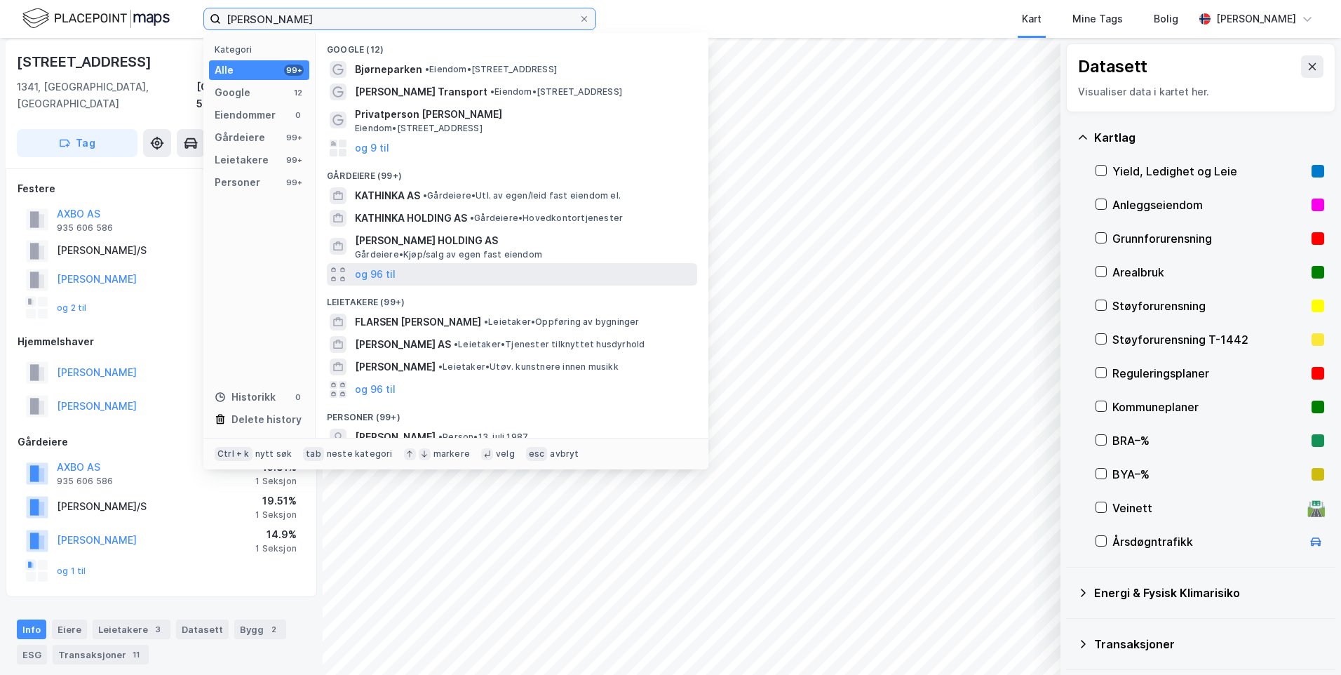
scroll to position [70, 0]
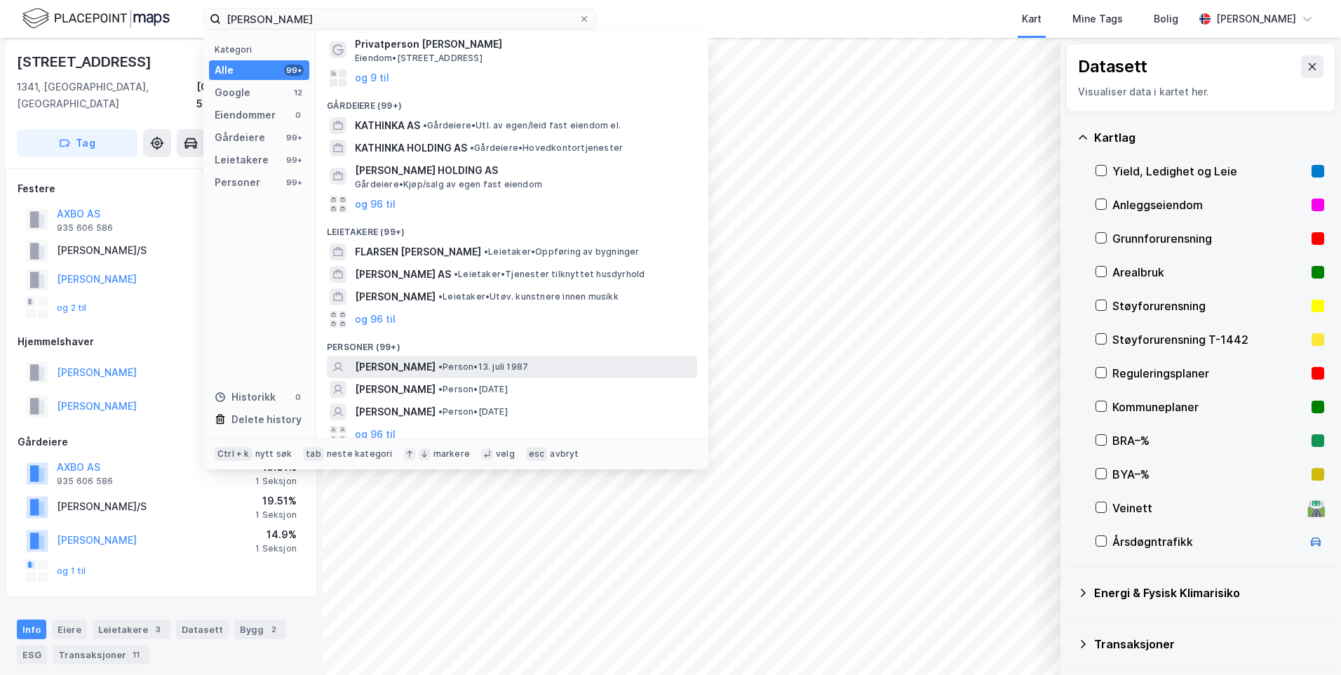
click at [436, 372] on span "[PERSON_NAME]" at bounding box center [395, 366] width 81 height 17
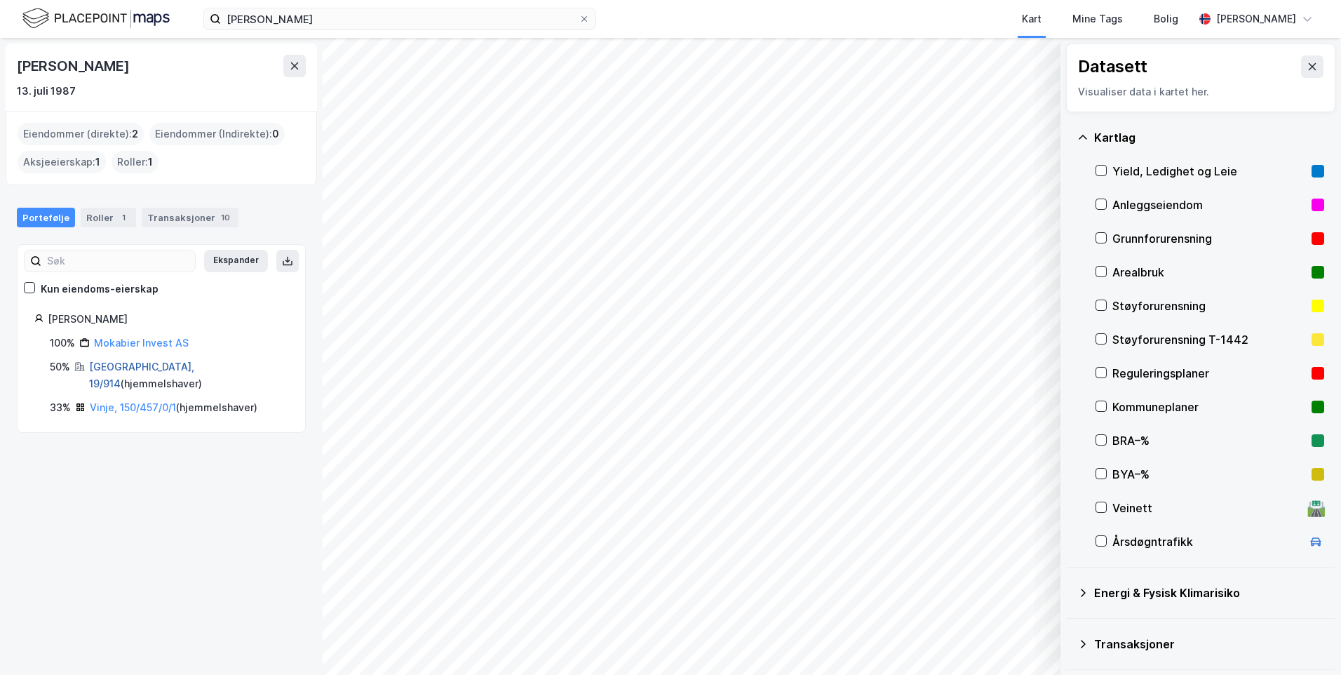
click at [118, 372] on link "[GEOGRAPHIC_DATA], 19/914" at bounding box center [141, 375] width 105 height 29
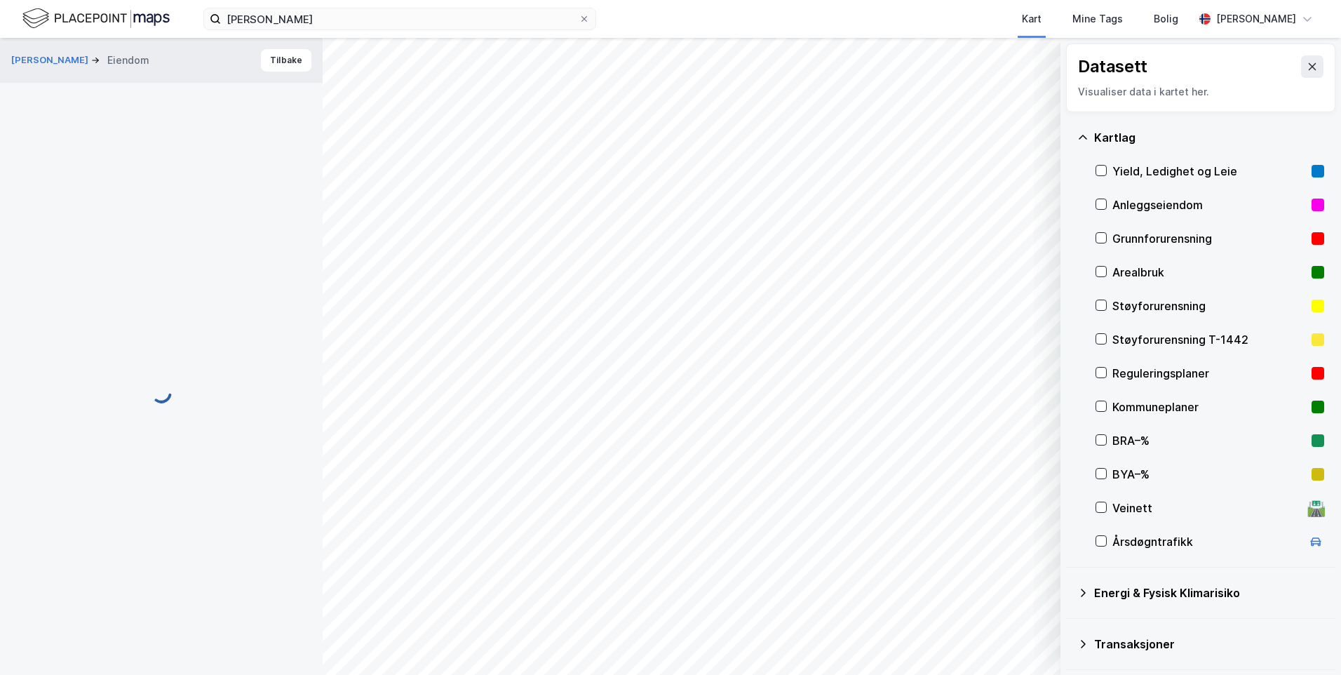
scroll to position [4, 0]
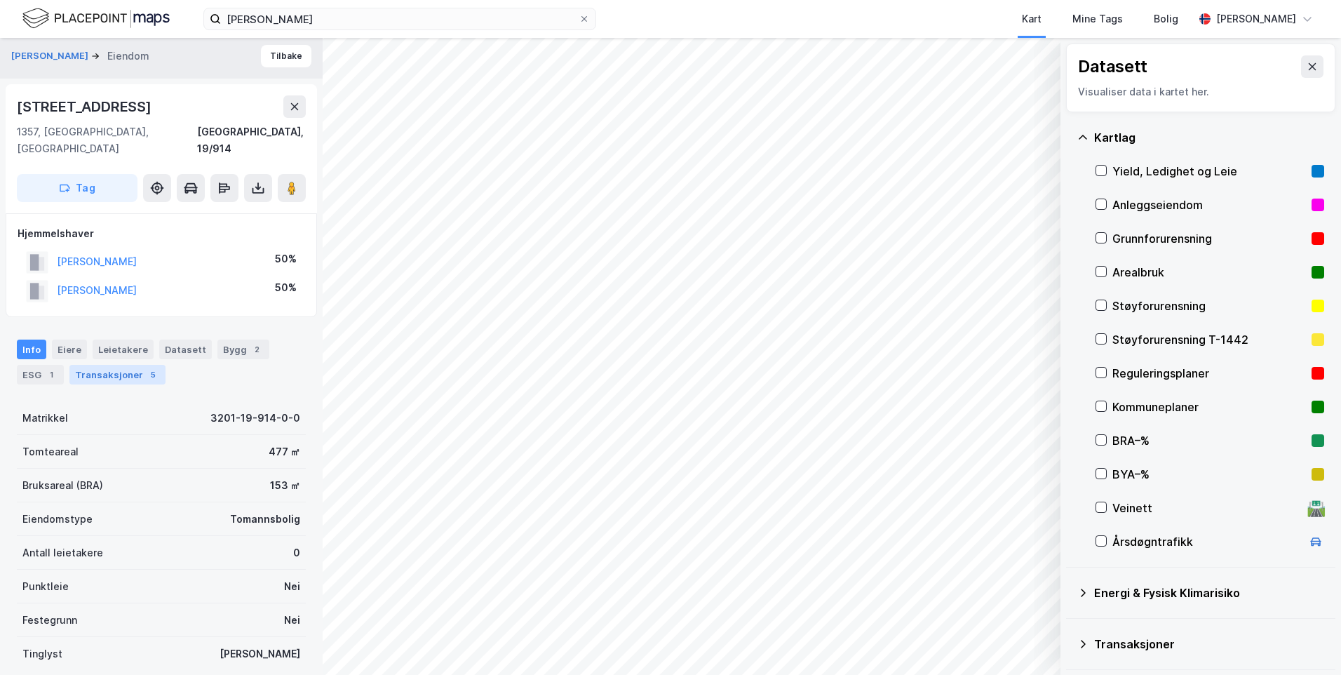
click at [116, 365] on div "Transaksjoner 5" at bounding box center [117, 375] width 96 height 20
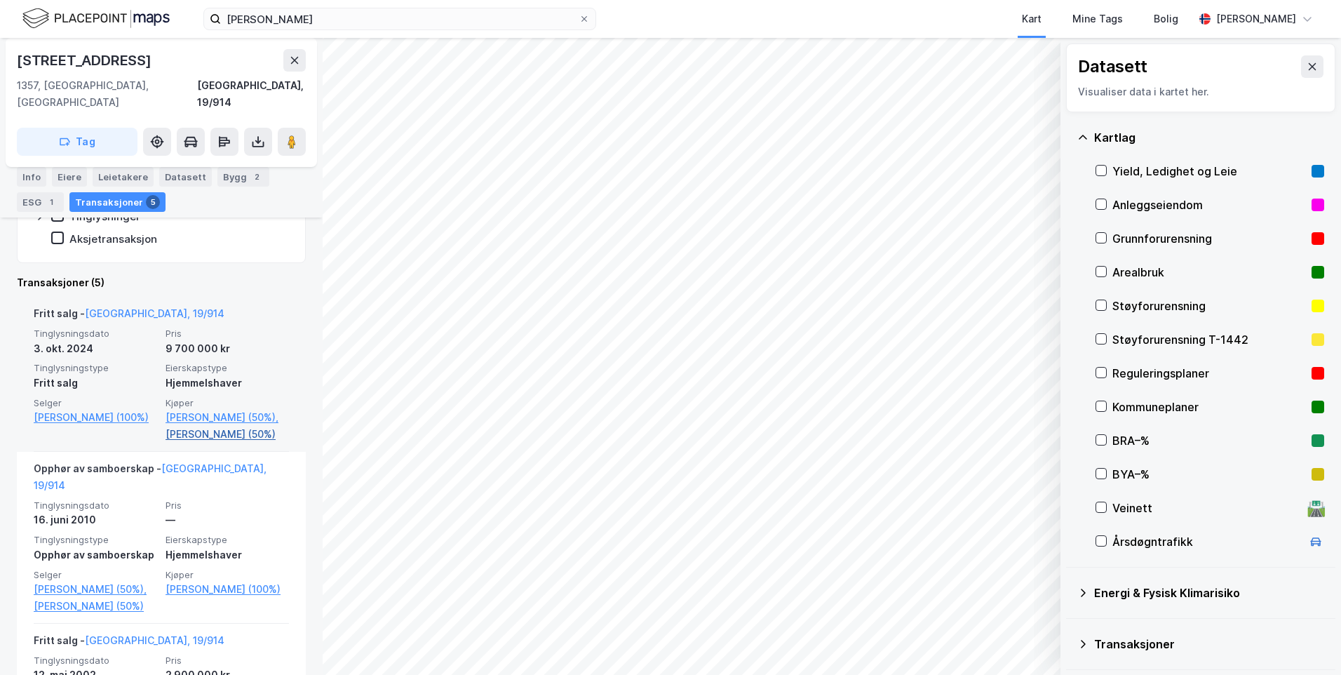
scroll to position [281, 0]
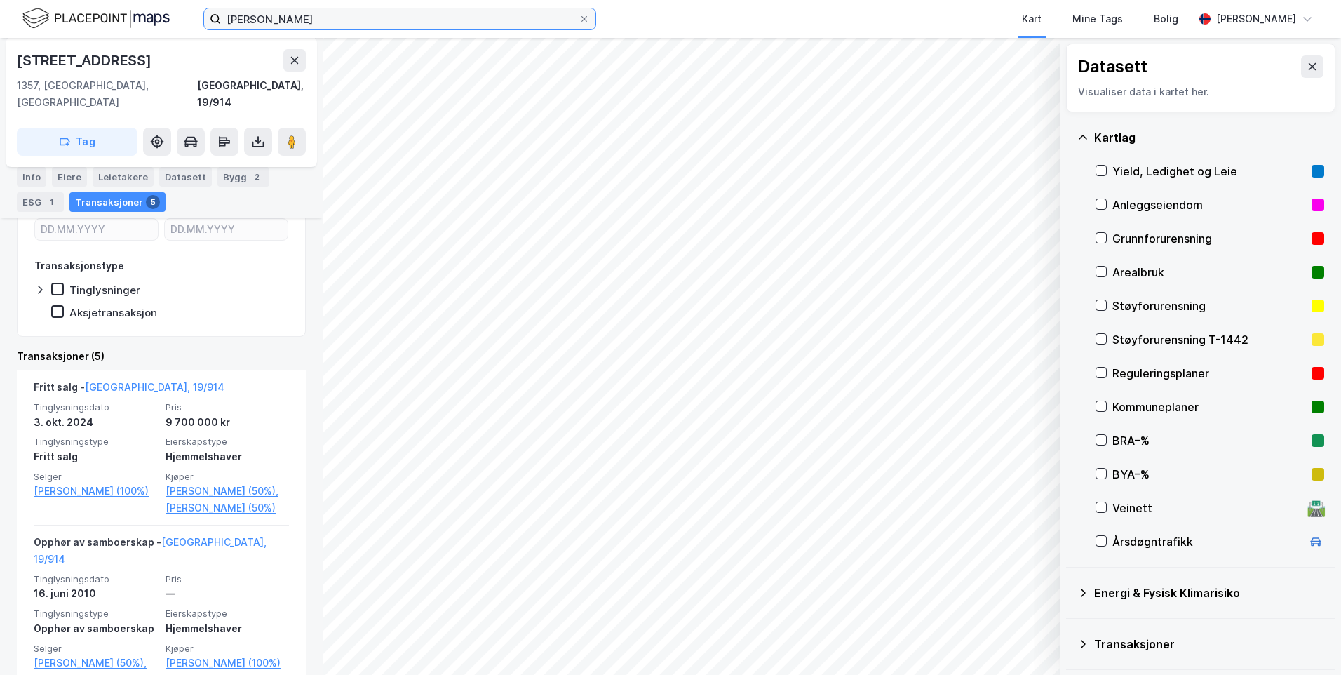
click at [379, 25] on input "[PERSON_NAME]" at bounding box center [400, 18] width 358 height 21
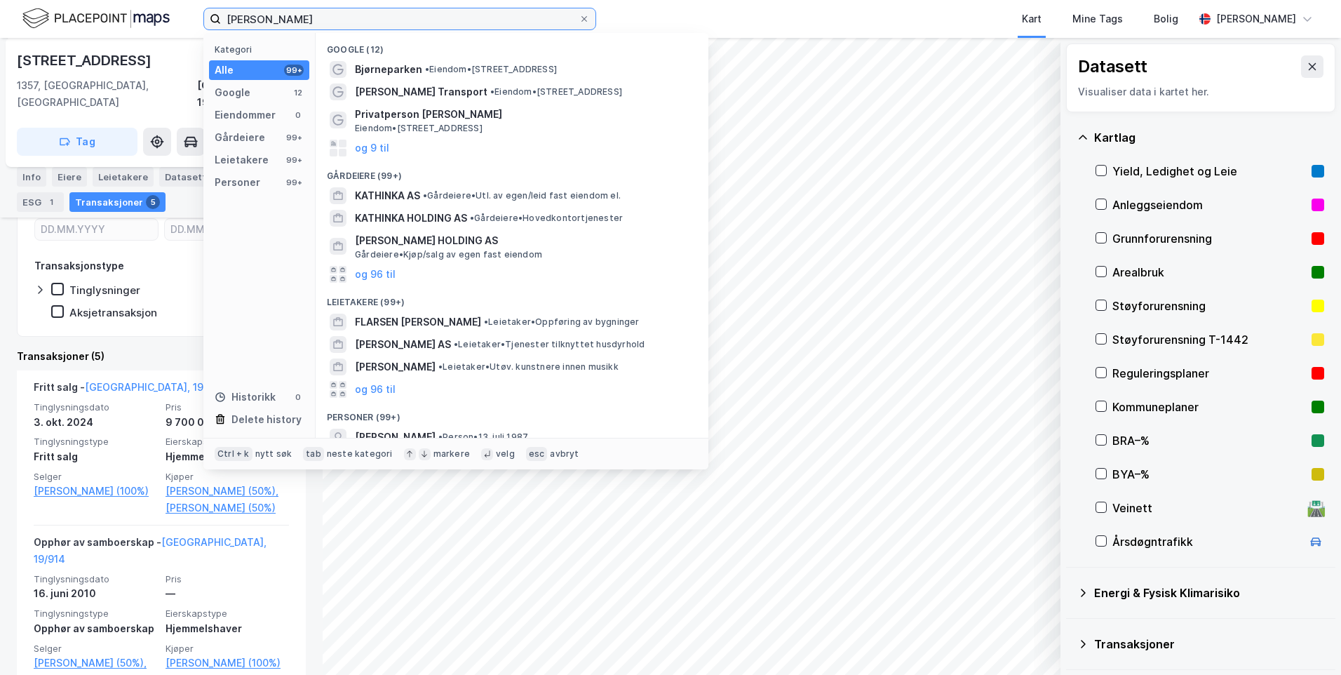
click at [379, 25] on input "[PERSON_NAME]" at bounding box center [400, 18] width 358 height 21
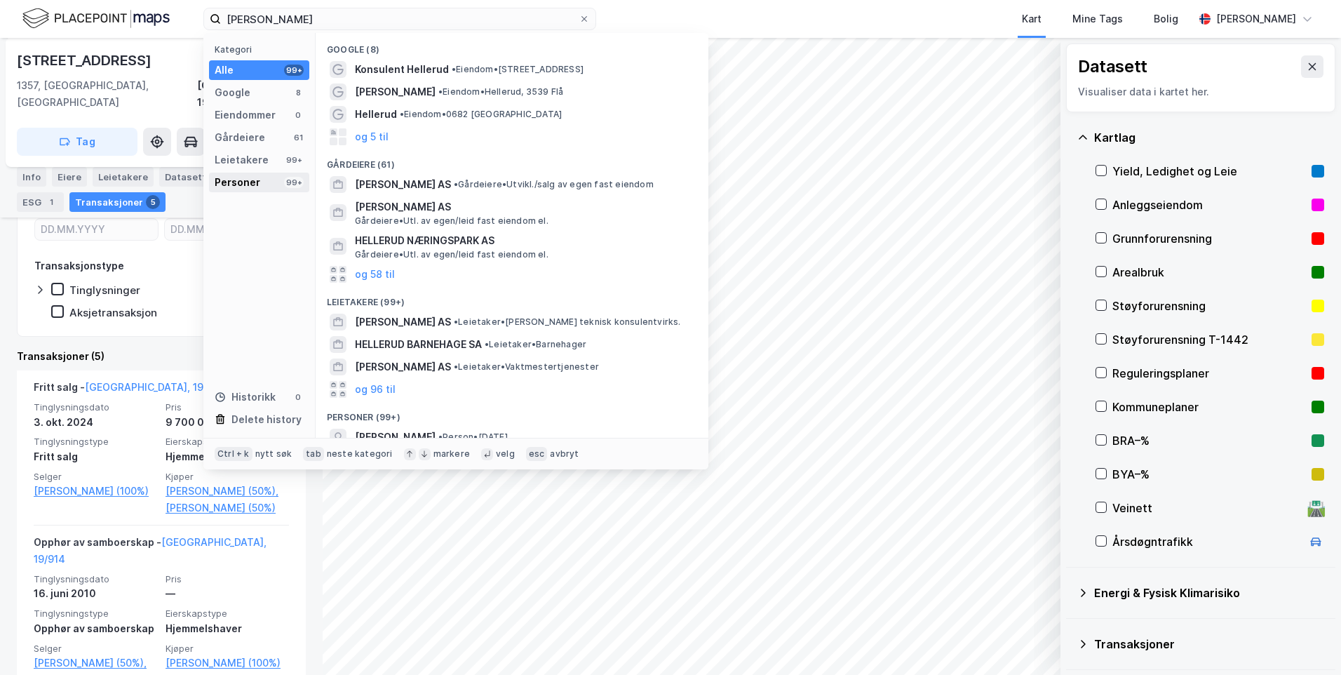
click at [257, 187] on div "Personer" at bounding box center [238, 182] width 46 height 17
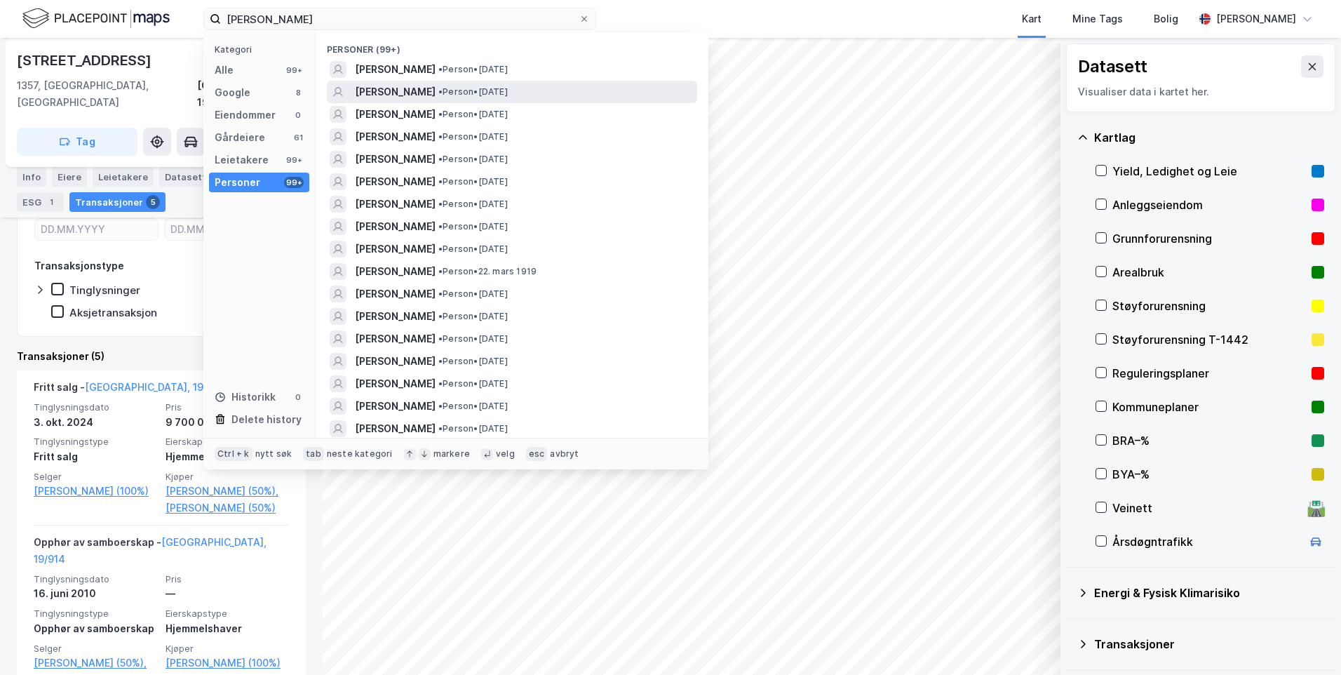
click at [436, 96] on span "[PERSON_NAME]" at bounding box center [395, 91] width 81 height 17
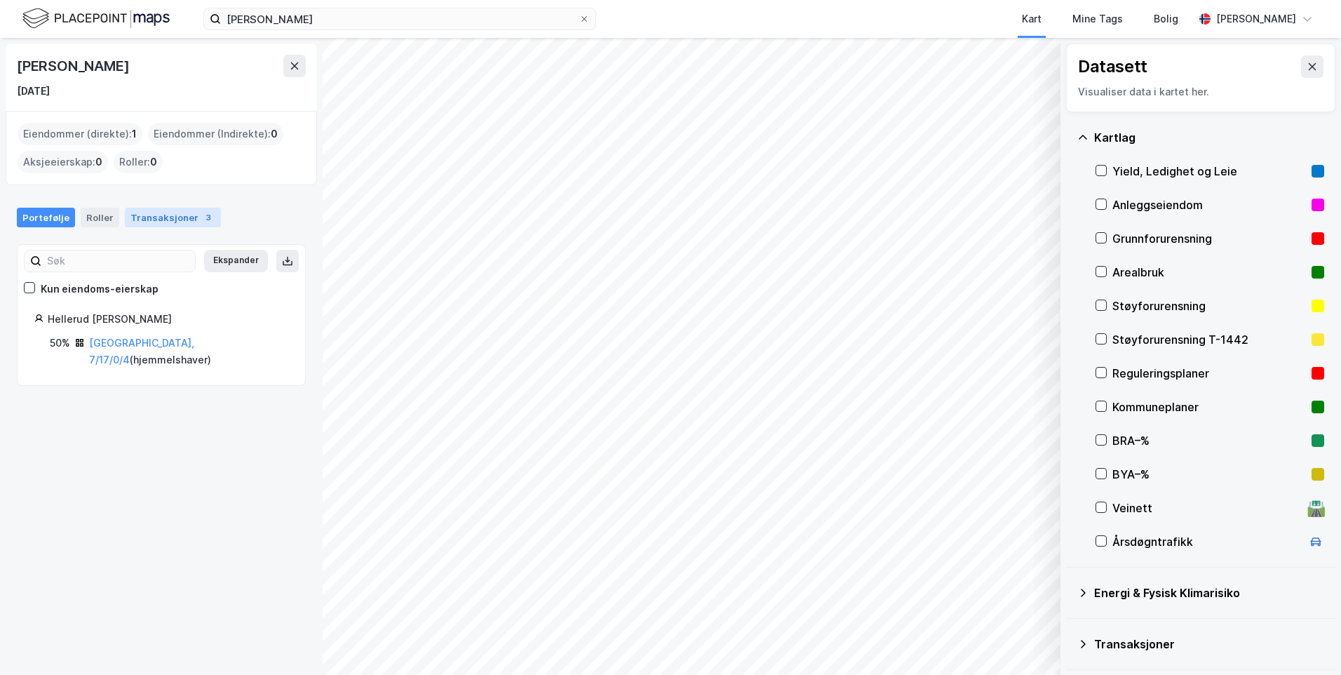
click at [145, 224] on div "Transaksjoner 3" at bounding box center [173, 218] width 96 height 20
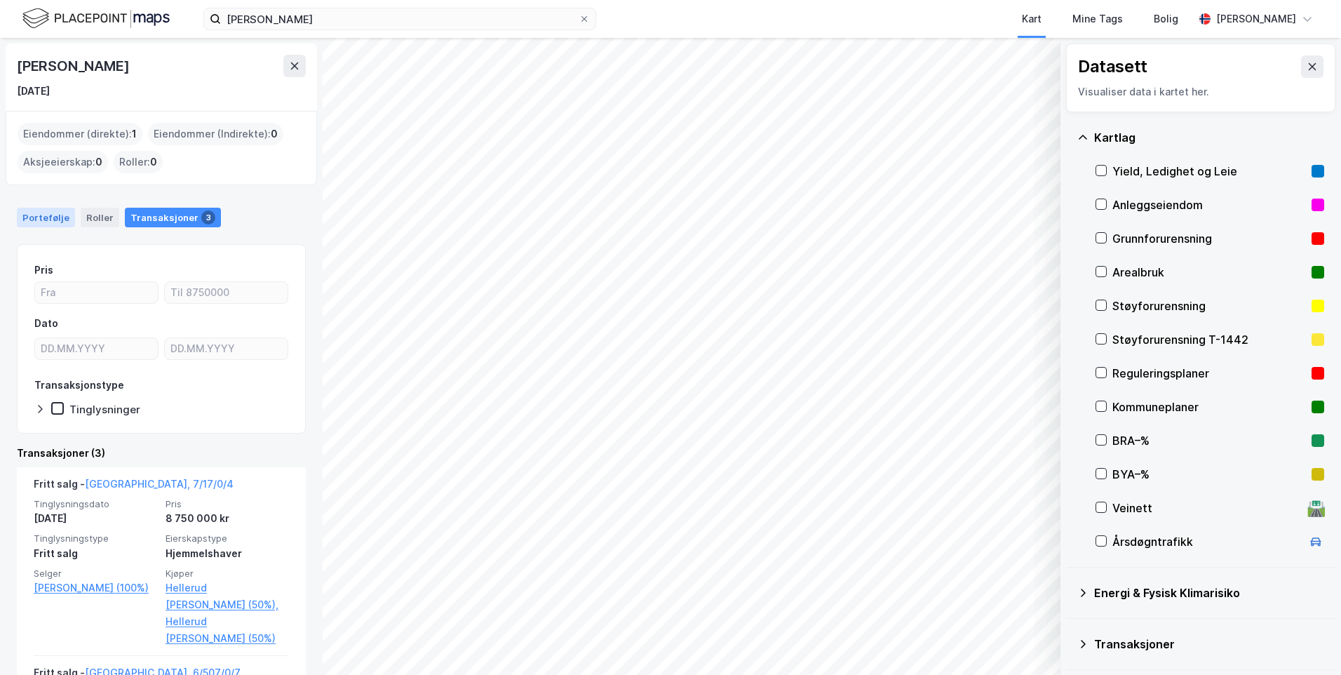
click at [57, 224] on div "Portefølje" at bounding box center [46, 218] width 58 height 20
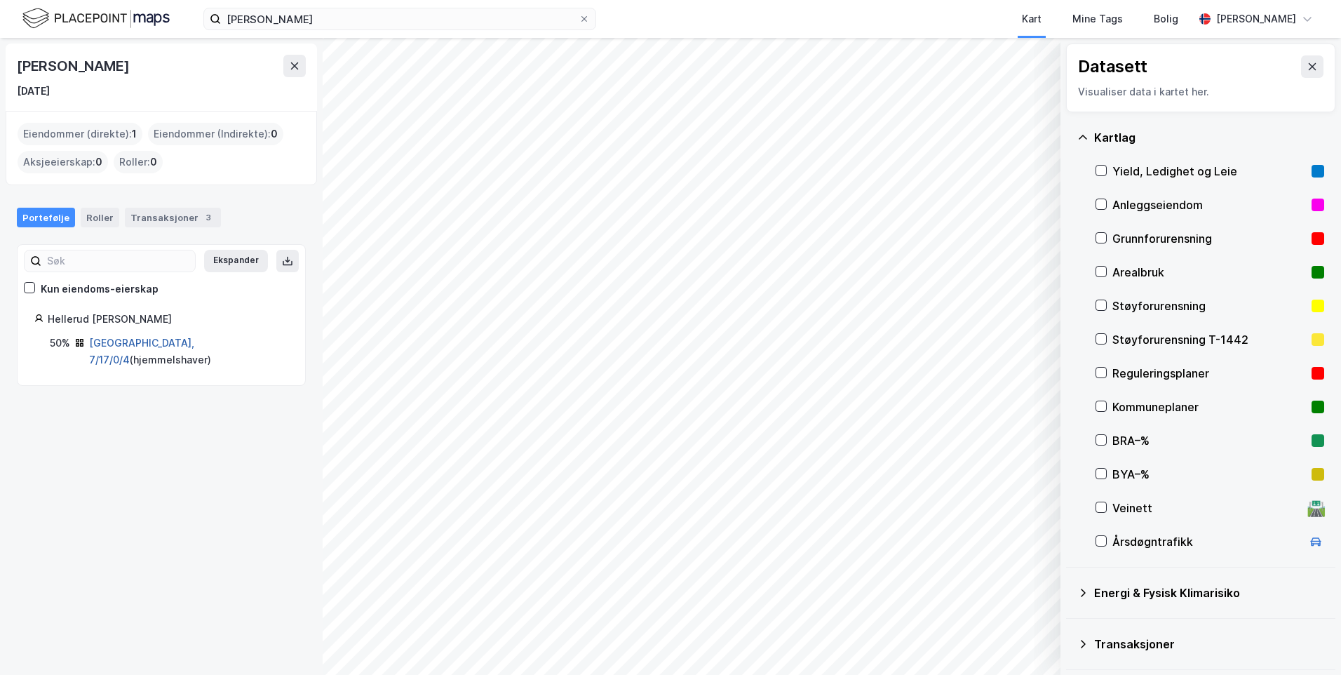
click at [110, 348] on link "[GEOGRAPHIC_DATA], 7/17/0/4" at bounding box center [141, 351] width 105 height 29
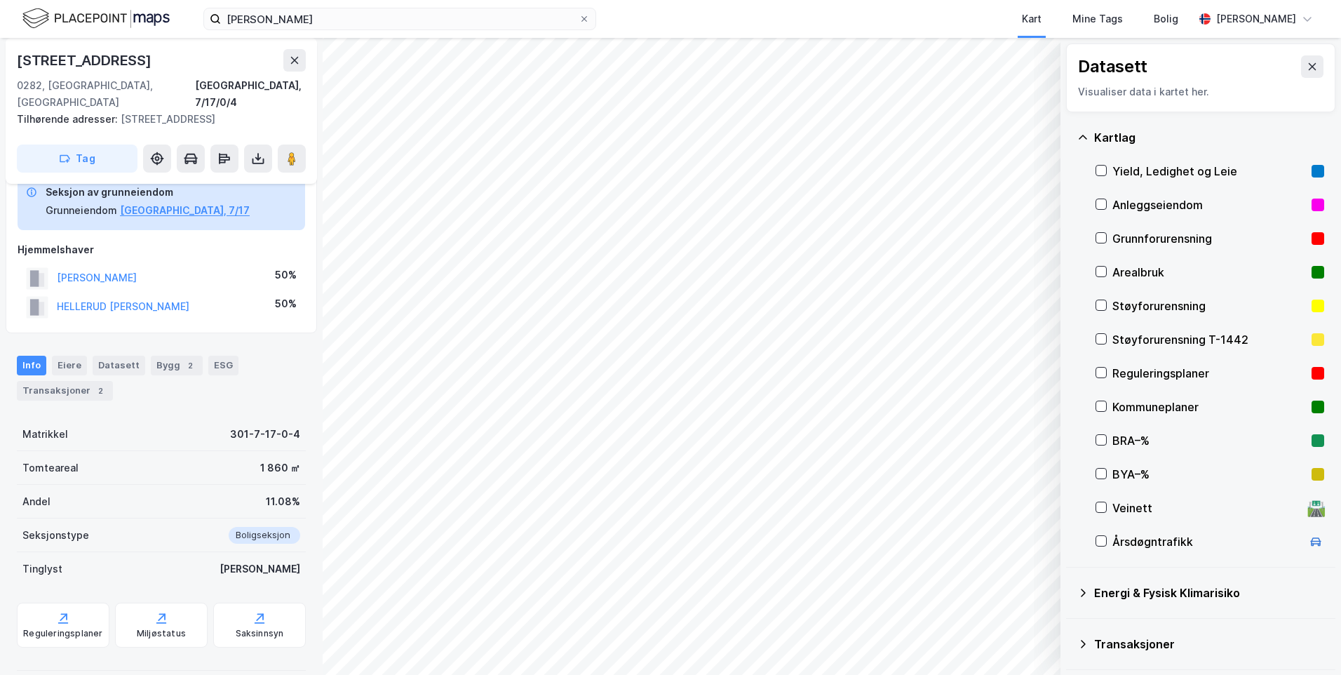
scroll to position [8, 0]
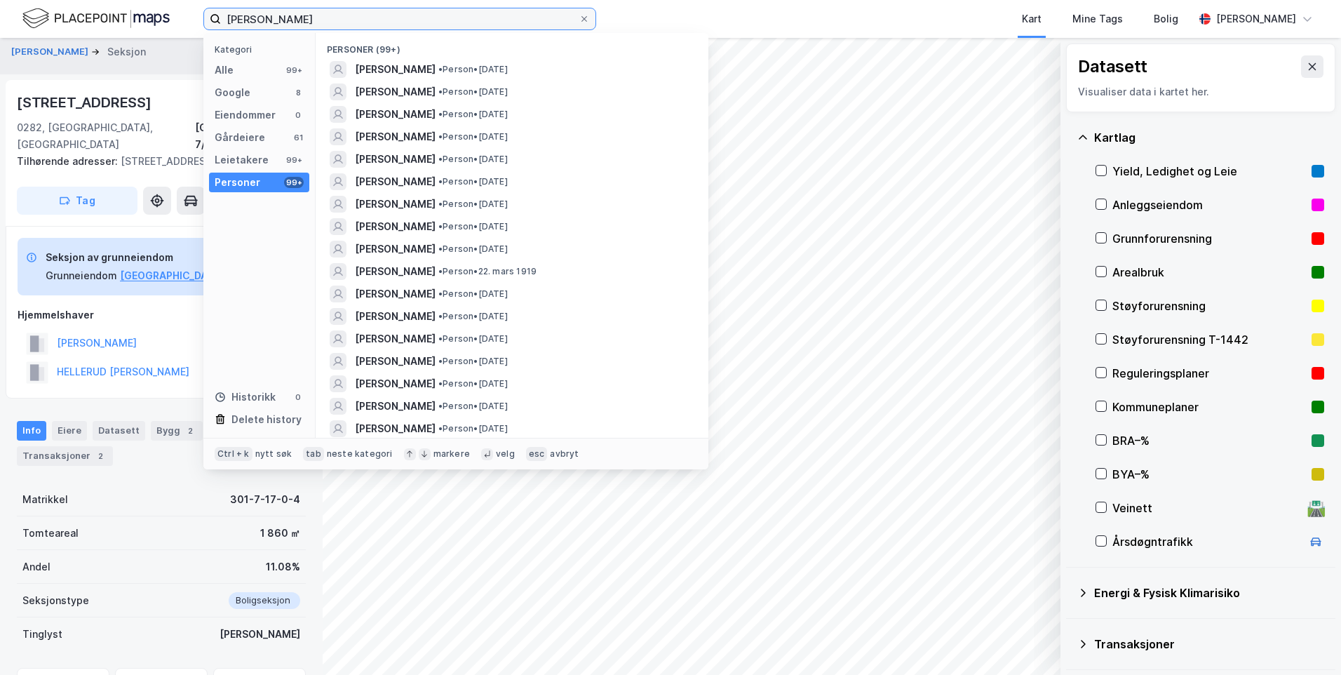
click at [370, 15] on input "[PERSON_NAME]" at bounding box center [400, 18] width 358 height 21
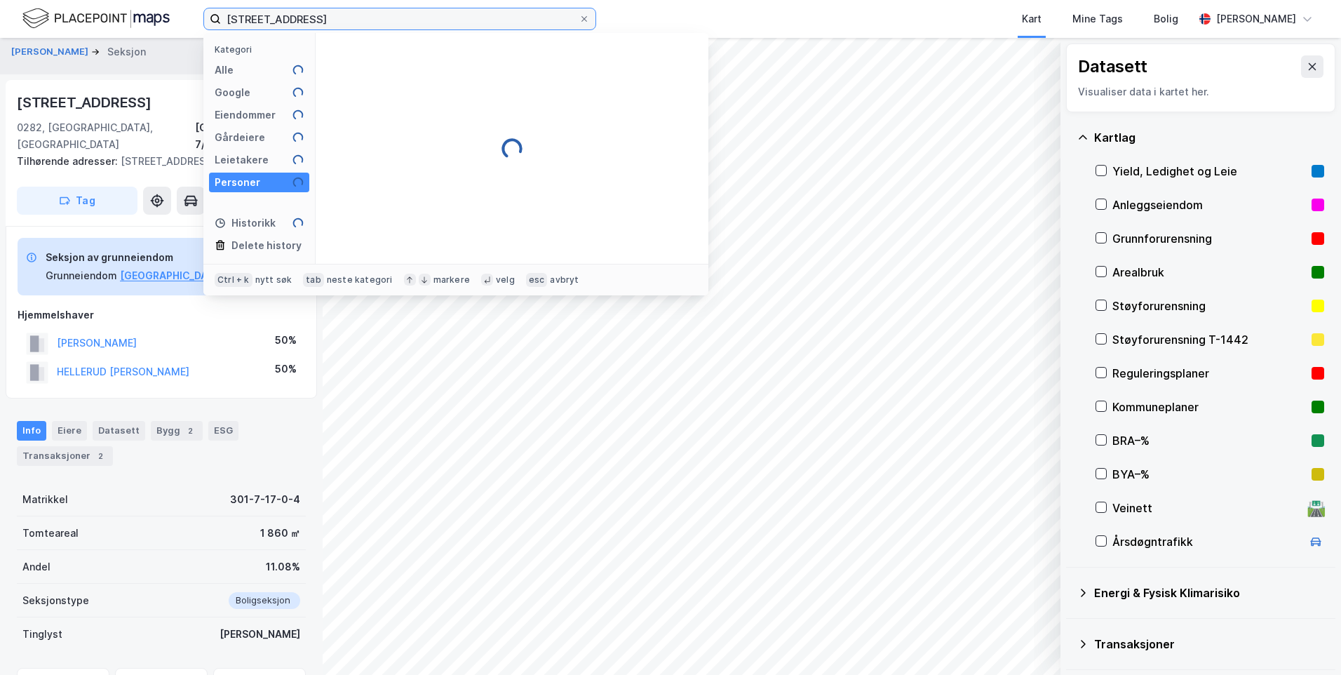
type input "[STREET_ADDRESS]"
click at [205, 125] on div "Kategori Alle 99+ Google 1 Eiendommer 3 Gårdeiere 85 Leietakere 99+ Personer 0 …" at bounding box center [259, 148] width 112 height 231
click at [216, 115] on div "Eiendommer" at bounding box center [245, 115] width 61 height 17
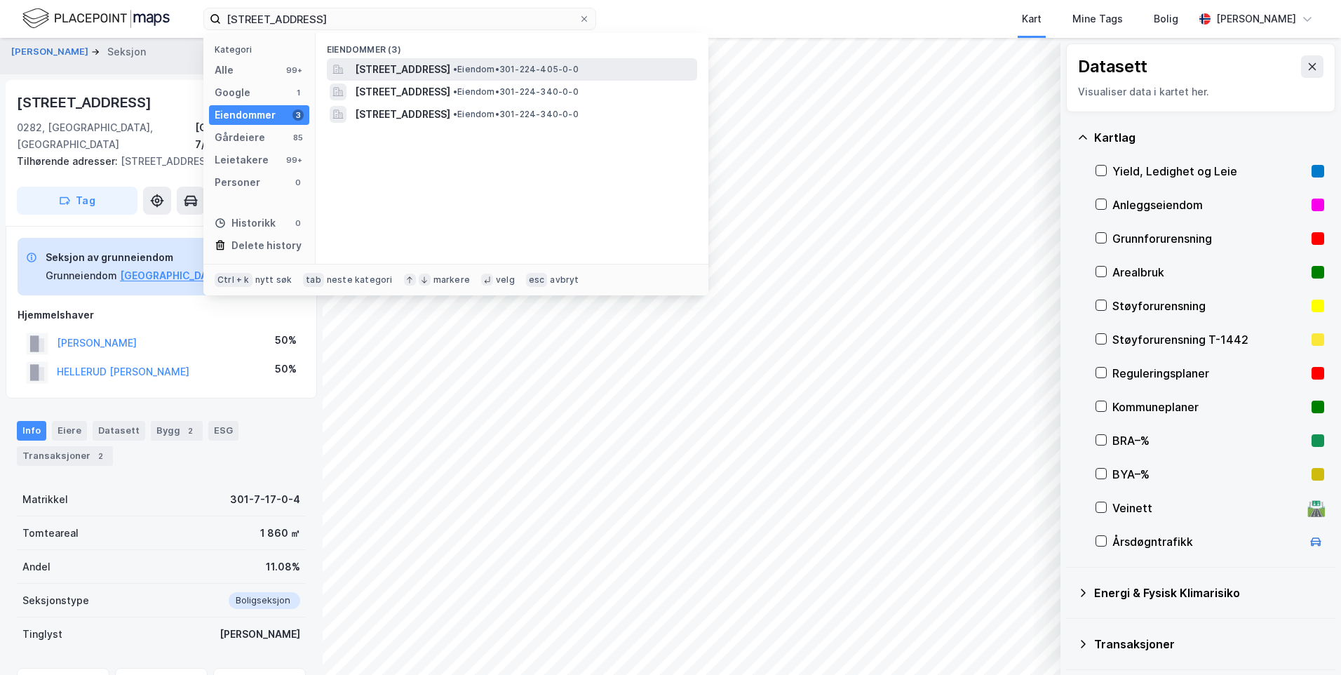
click at [420, 58] on div "[STREET_ADDRESS] • Eiendom • 301-224-405-0-0" at bounding box center [512, 69] width 370 height 22
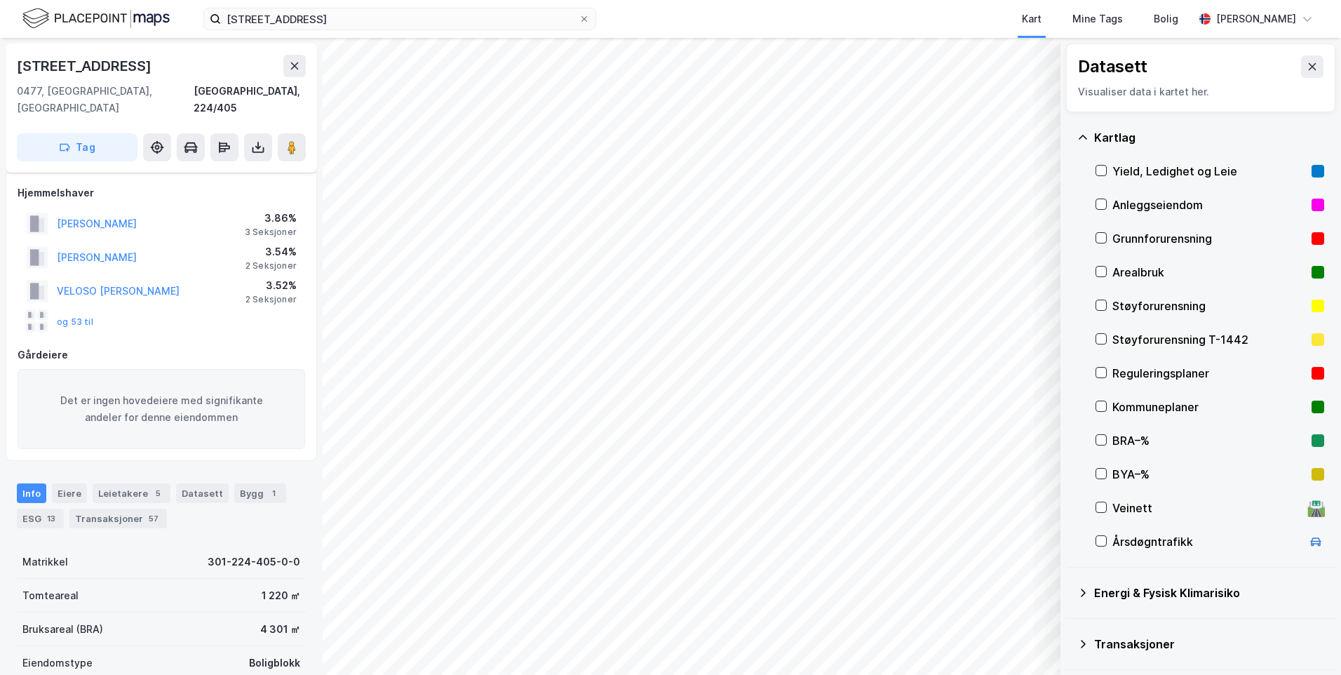
scroll to position [8, 0]
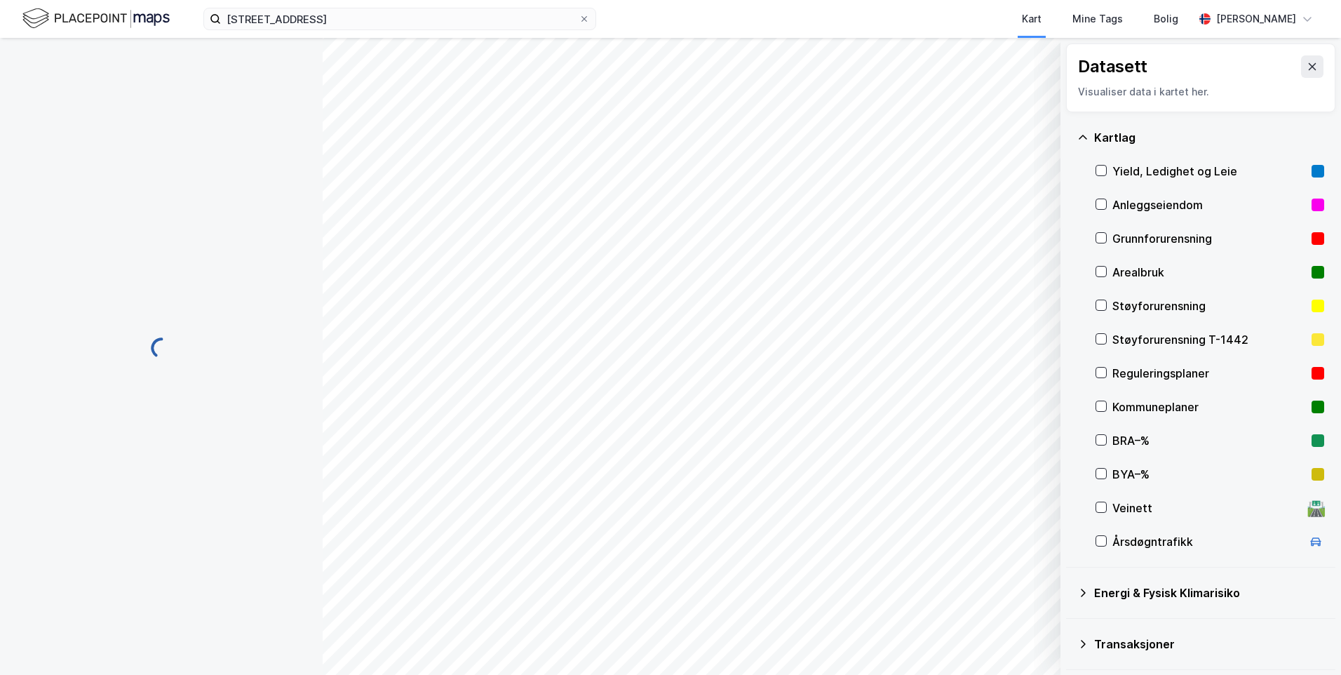
scroll to position [8, 0]
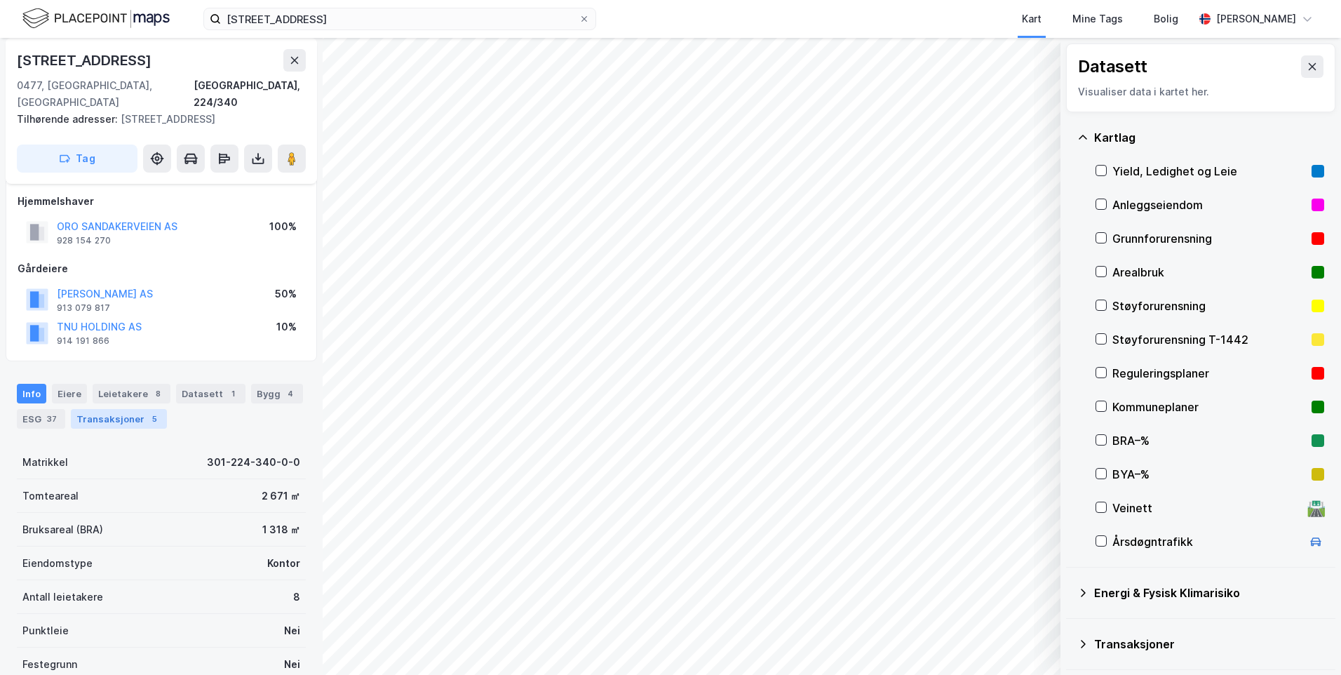
click at [147, 412] on div "5" at bounding box center [154, 419] width 14 height 14
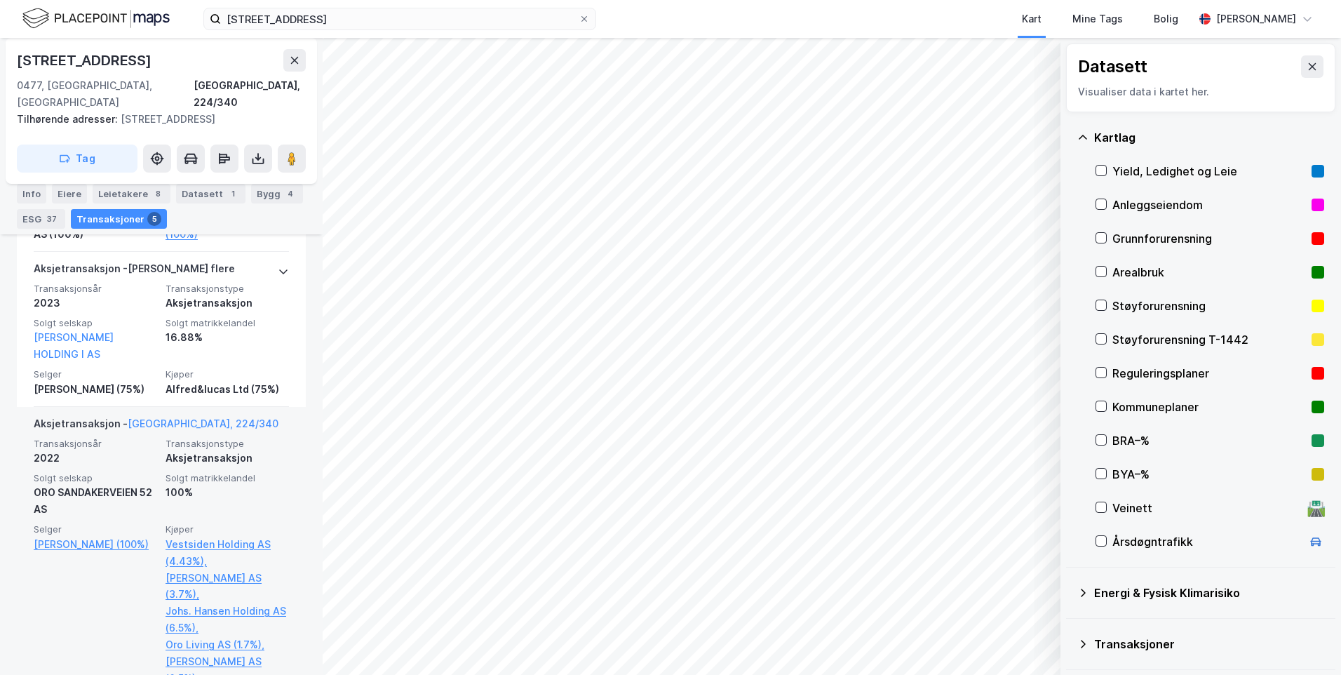
scroll to position [446, 0]
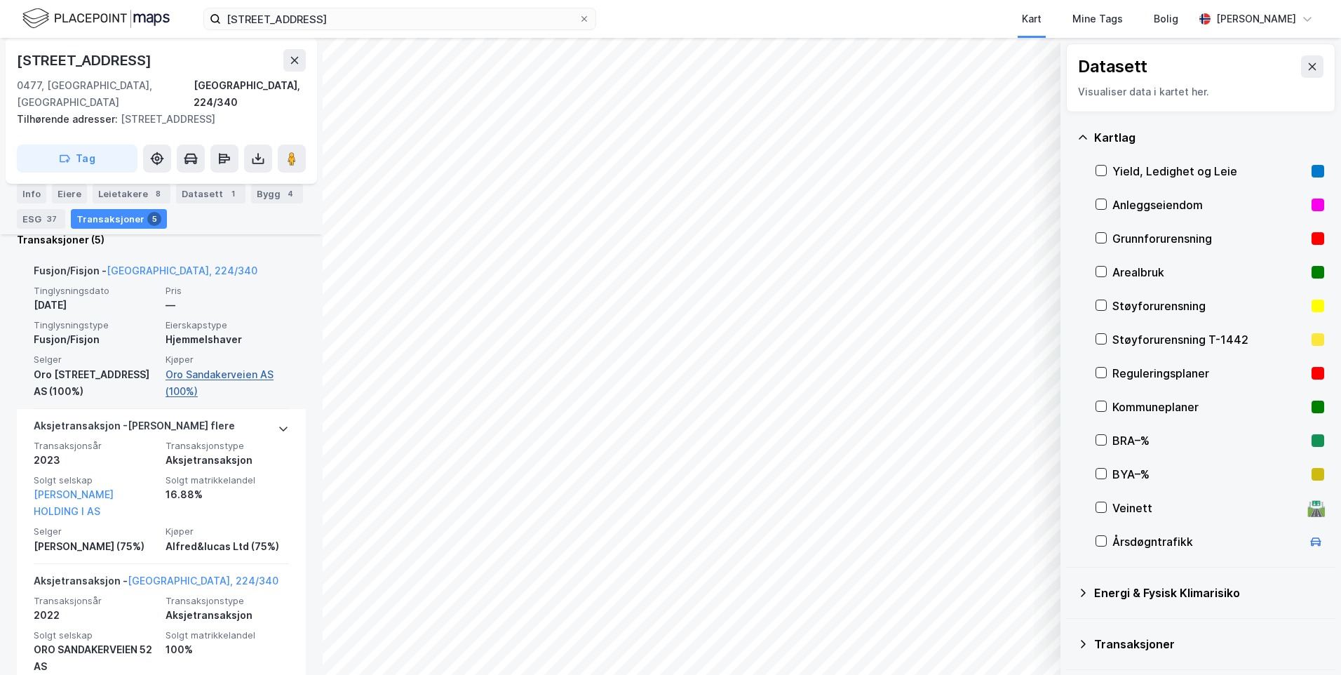
click at [245, 366] on link "Oro Sandakerveien AS (100%)" at bounding box center [227, 383] width 123 height 34
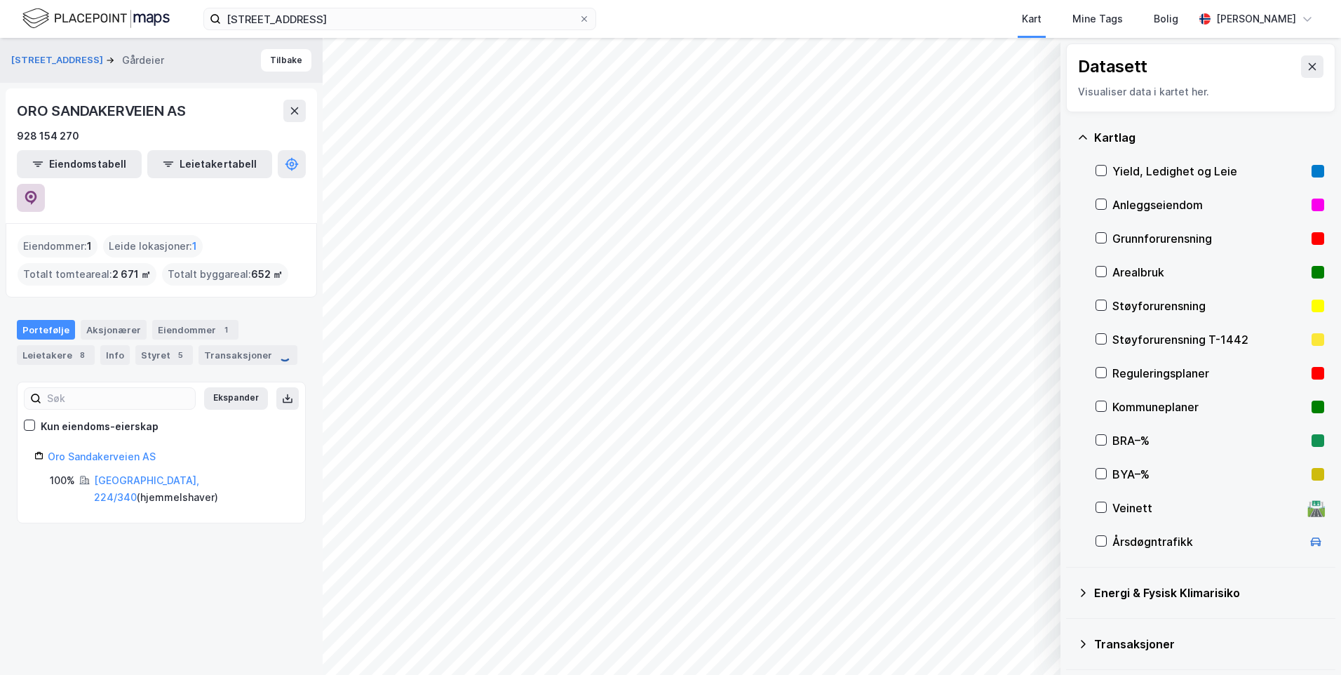
click at [38, 191] on icon at bounding box center [31, 198] width 14 height 14
